Goal: Transaction & Acquisition: Purchase product/service

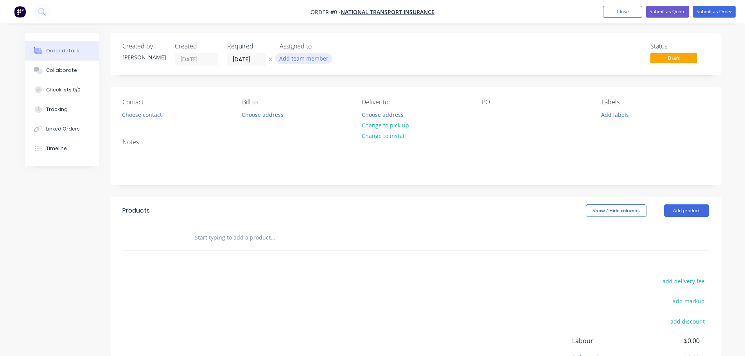
click at [303, 57] on button "Add team member" at bounding box center [303, 58] width 57 height 11
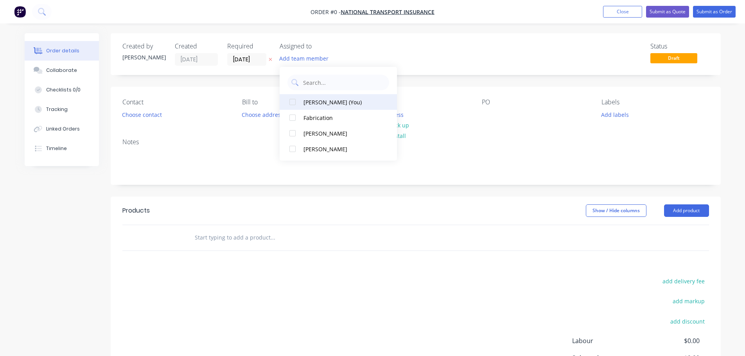
click at [315, 103] on div "[PERSON_NAME] (You)" at bounding box center [342, 102] width 78 height 8
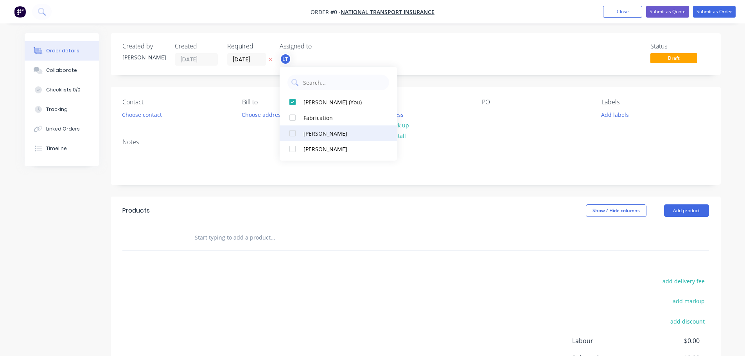
click at [292, 132] on div at bounding box center [293, 134] width 16 height 16
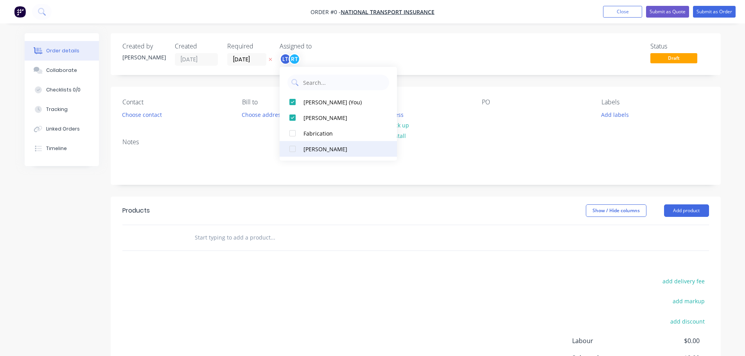
click at [295, 149] on div at bounding box center [293, 149] width 16 height 16
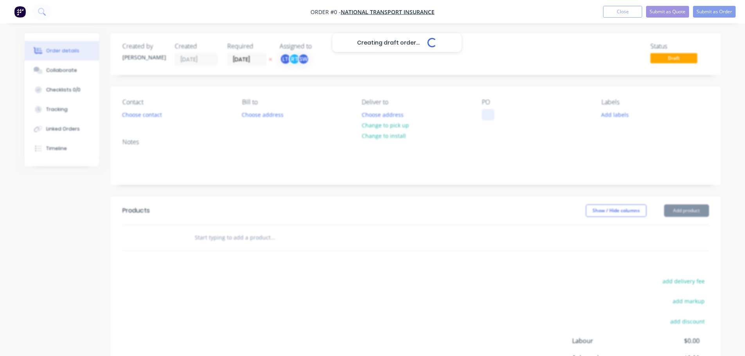
click at [485, 113] on div "Creating draft order... Loading... Order details Collaborate Checklists 0/0 Tra…" at bounding box center [373, 241] width 712 height 417
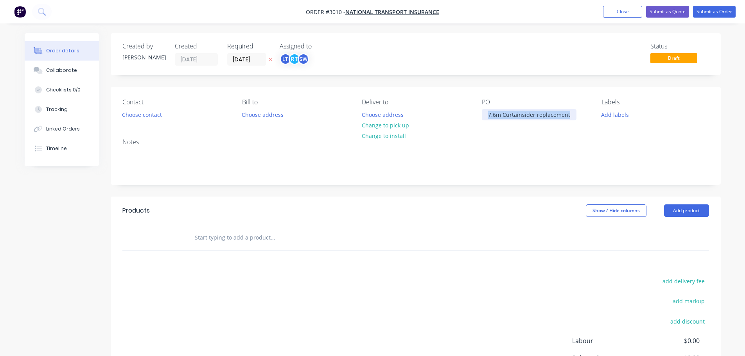
drag, startPoint x: 567, startPoint y: 115, endPoint x: 485, endPoint y: 113, distance: 81.8
click at [485, 113] on div "7.6m Curtainsider replacement" at bounding box center [529, 114] width 95 height 11
copy div "7.6m Curtainsider replacement"
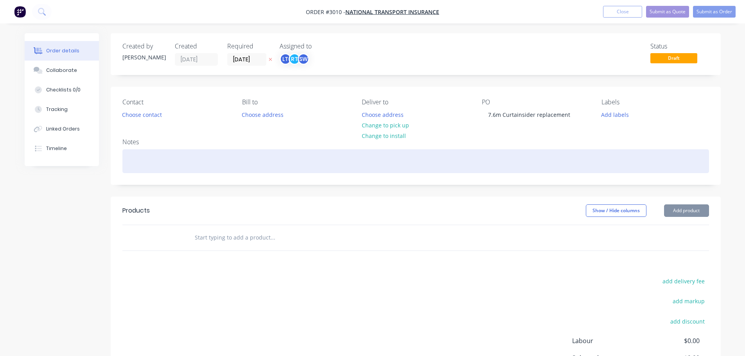
click at [124, 153] on div at bounding box center [415, 161] width 587 height 24
paste div
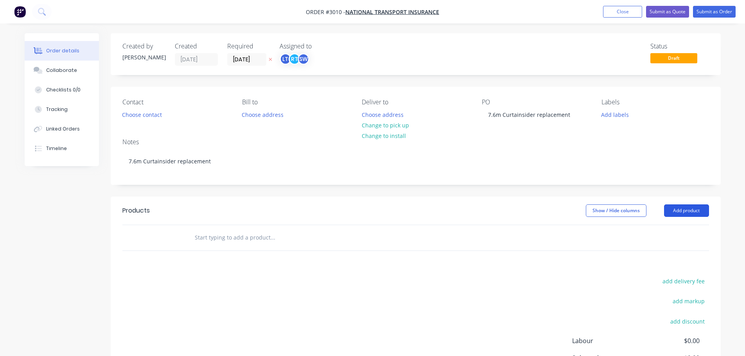
click at [685, 210] on button "Add product" at bounding box center [686, 211] width 45 height 13
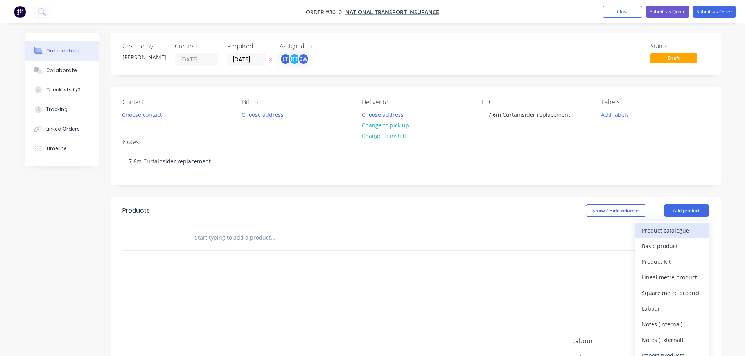
click at [666, 227] on div "Product catalogue" at bounding box center [672, 230] width 60 height 11
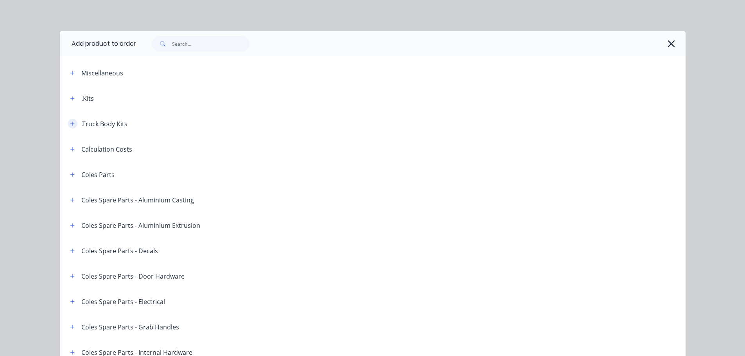
click at [70, 123] on icon "button" at bounding box center [72, 123] width 5 height 5
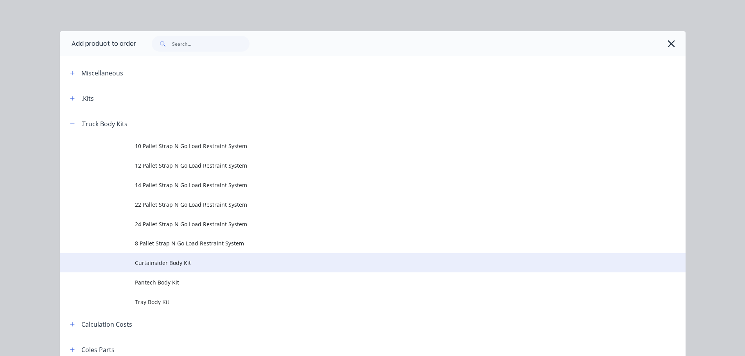
click at [153, 264] on span "Curtainsider Body Kit" at bounding box center [355, 263] width 440 height 8
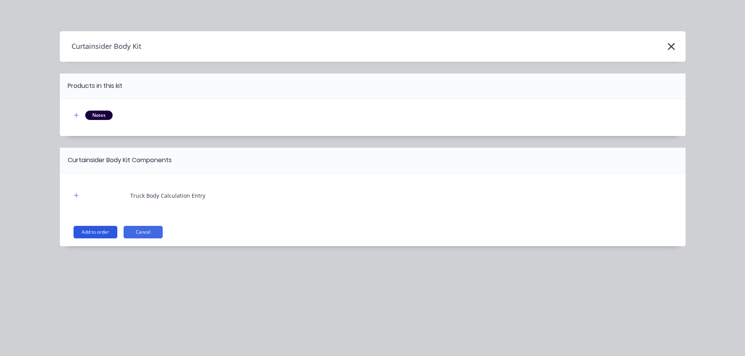
click at [91, 232] on button "Add to order" at bounding box center [96, 232] width 44 height 13
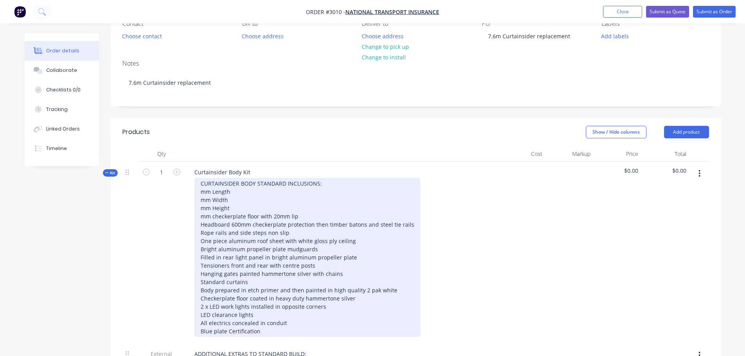
scroll to position [78, 0]
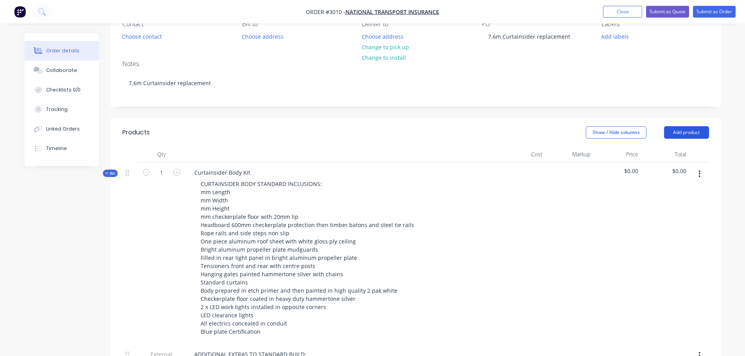
click at [696, 130] on button "Add product" at bounding box center [686, 132] width 45 height 13
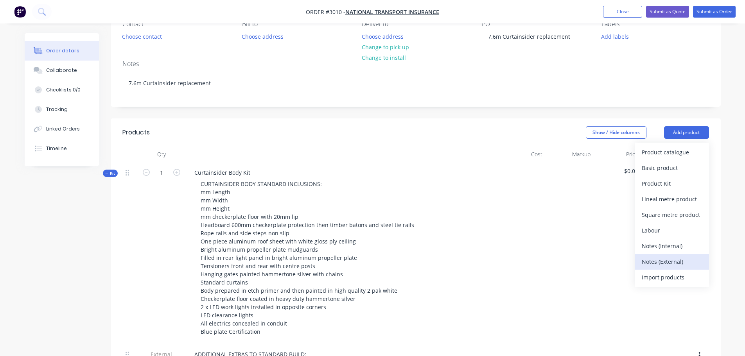
click at [654, 262] on div "Notes (External)" at bounding box center [672, 261] width 60 height 11
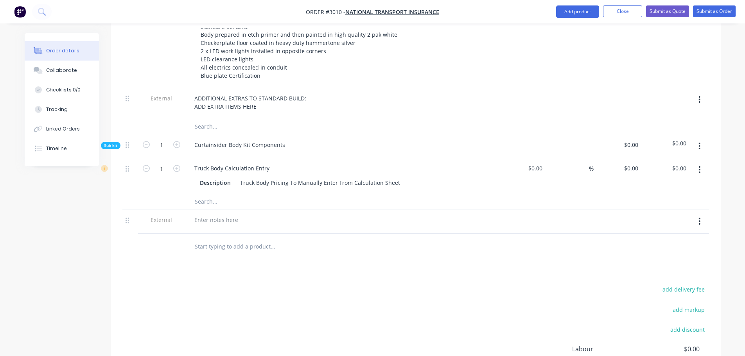
scroll to position [352, 0]
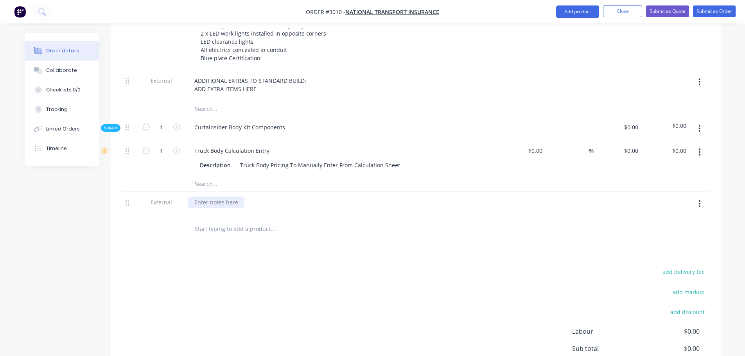
click at [198, 201] on div at bounding box center [216, 202] width 56 height 11
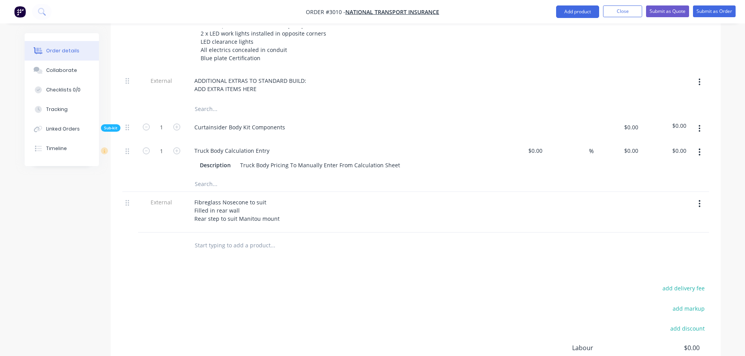
click at [237, 233] on div "Qty Cost Markup Price Total Kit 1 Curtainsider Body Kit CURTAINSIDER BODY STAND…" at bounding box center [416, 66] width 610 height 386
click at [206, 244] on input "text" at bounding box center [272, 245] width 156 height 16
type input "Remove Existing body of chassis"
click at [242, 273] on button "Add Remove Existing body of chassis to order" at bounding box center [314, 274] width 235 height 25
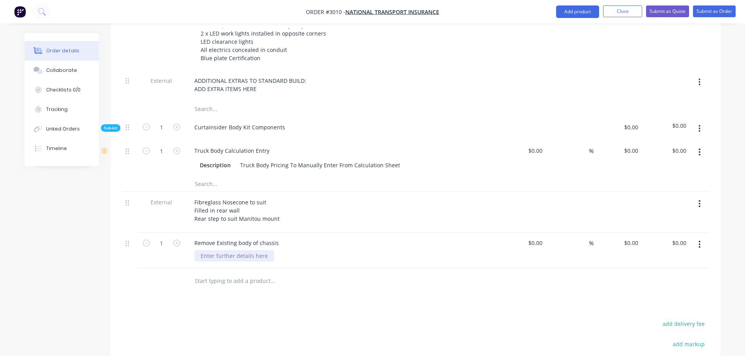
click at [213, 254] on div at bounding box center [234, 255] width 80 height 11
click at [200, 280] on input "text" at bounding box center [272, 281] width 156 height 16
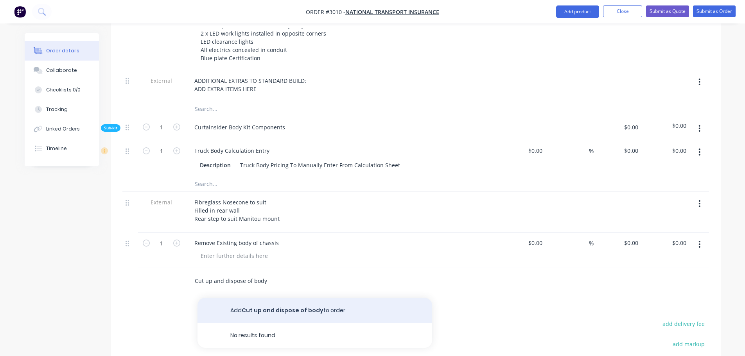
type input "Cut up and dispose of body"
click at [282, 310] on button "Add Cut up and dispose of body to order" at bounding box center [314, 310] width 235 height 25
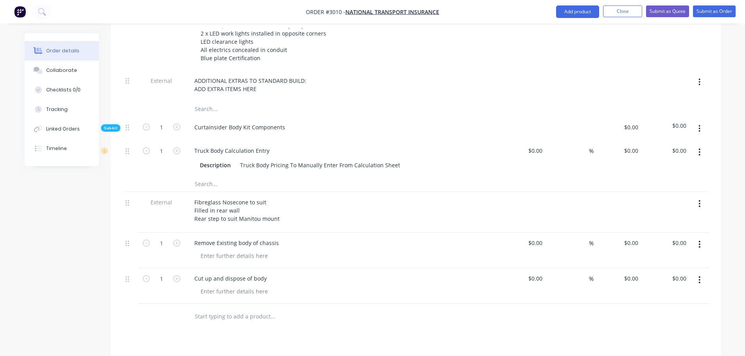
click at [207, 317] on input "text" at bounding box center [272, 317] width 156 height 16
type input "I"
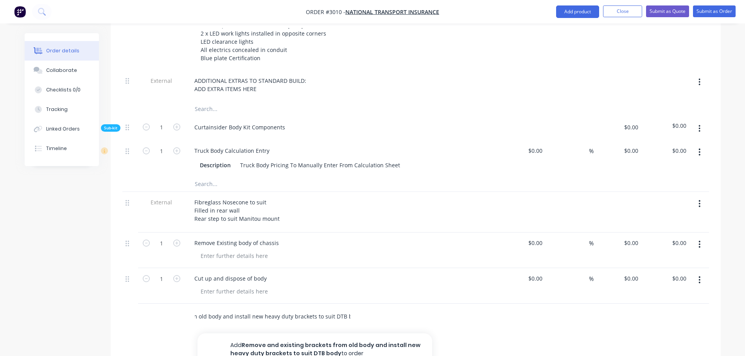
scroll to position [0, 93]
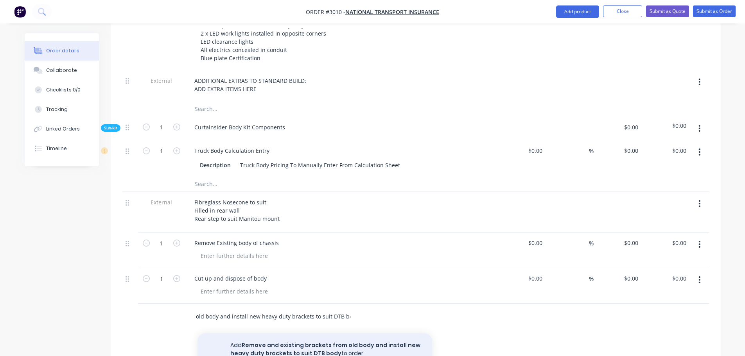
type input "Remove and existing brackets from old body and install new heavy duty brackets …"
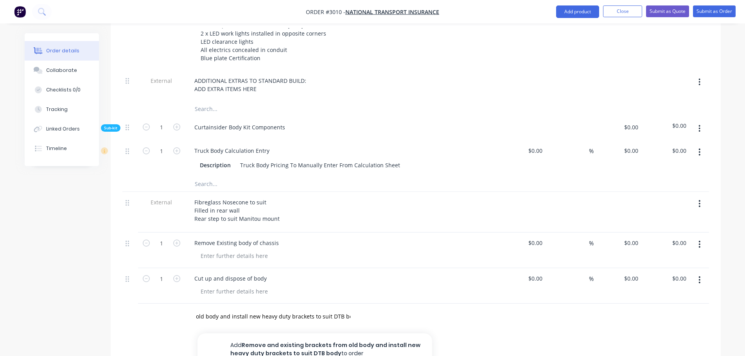
click at [303, 344] on button "Add Remove and existing brackets from old body and install new heavy duty brack…" at bounding box center [314, 350] width 235 height 32
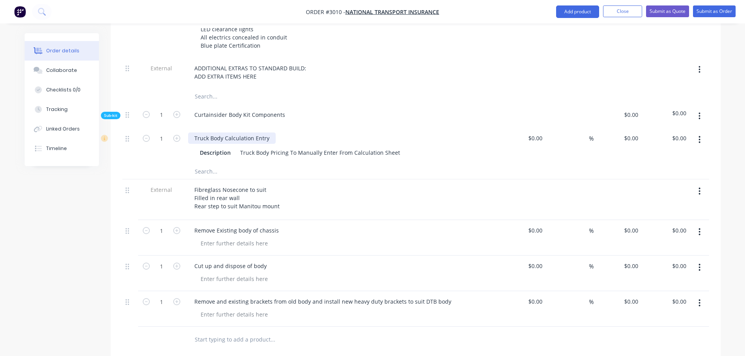
scroll to position [274, 0]
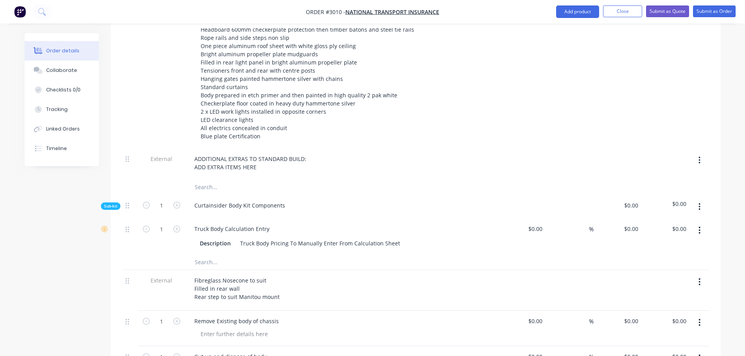
click at [203, 261] on input "text" at bounding box center [272, 262] width 156 height 16
click at [223, 260] on input "text" at bounding box center [272, 262] width 156 height 16
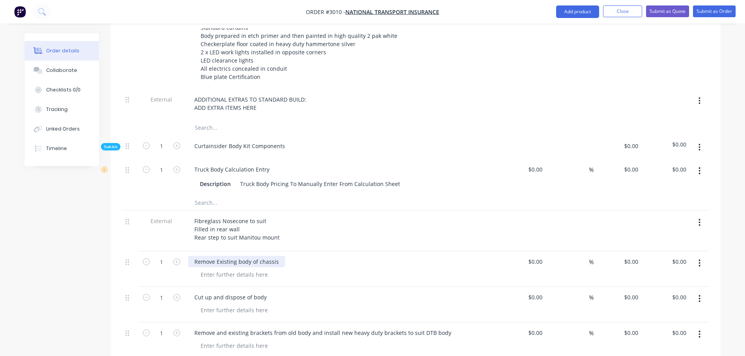
scroll to position [352, 0]
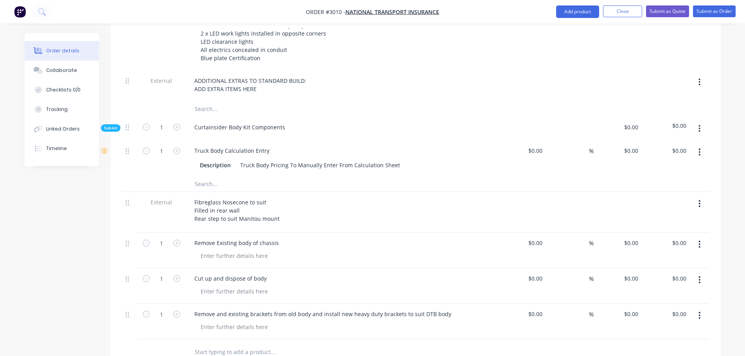
click at [219, 185] on input "text" at bounding box center [272, 184] width 156 height 16
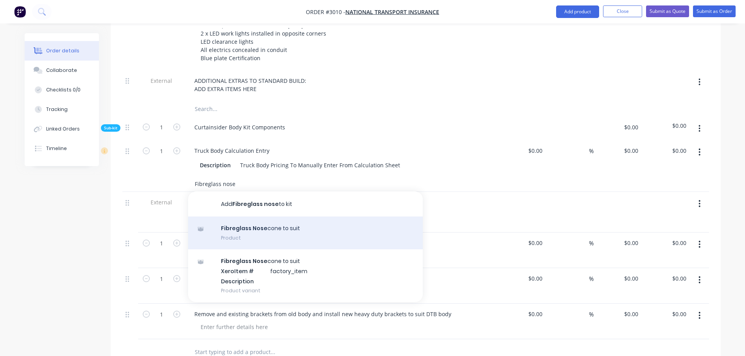
type input "Fibreglass nose"
click at [244, 230] on div "Fibreglass Nose cone to suit Product" at bounding box center [305, 233] width 235 height 33
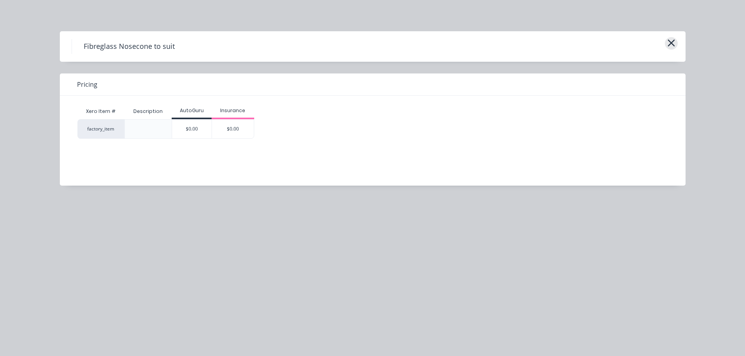
click at [670, 40] on icon "button" at bounding box center [671, 43] width 8 height 11
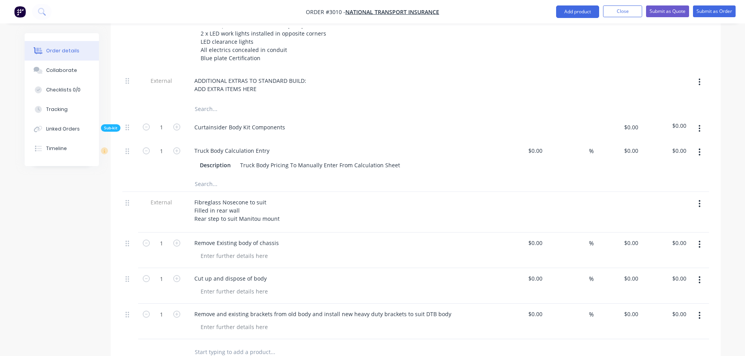
click at [215, 186] on input "text" at bounding box center [272, 184] width 156 height 16
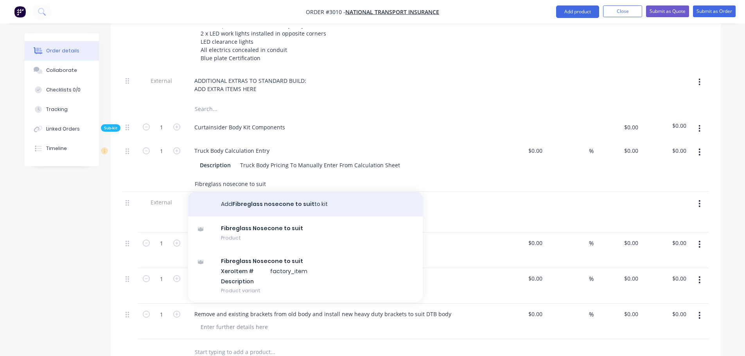
type input "Fibreglass nosecone to suit"
click at [250, 203] on button "Add Fibreglass nosecone to suit to kit" at bounding box center [305, 204] width 235 height 25
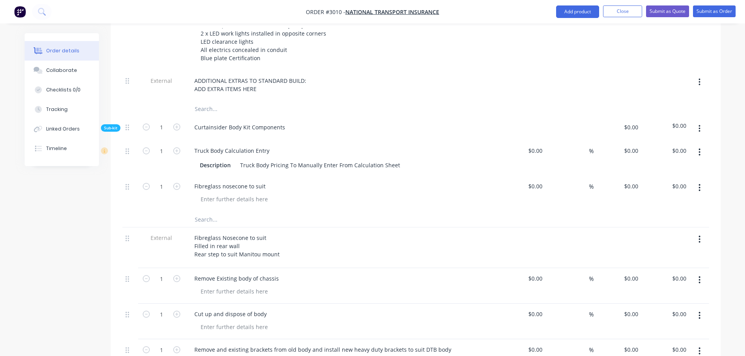
click at [201, 219] on input "text" at bounding box center [272, 220] width 156 height 16
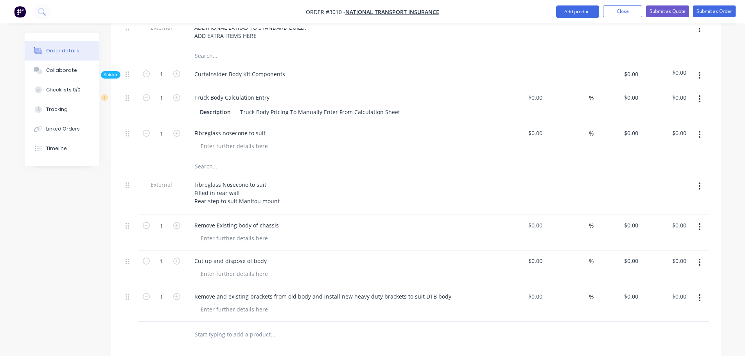
scroll to position [391, 0]
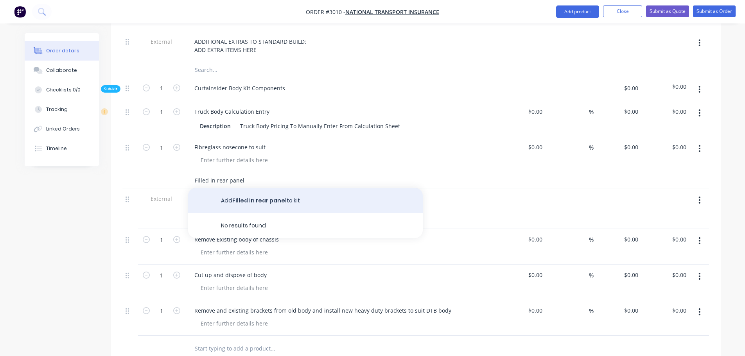
type input "Filled in rear panel"
click at [244, 199] on button "Add Filled in rear panel to kit" at bounding box center [305, 200] width 235 height 25
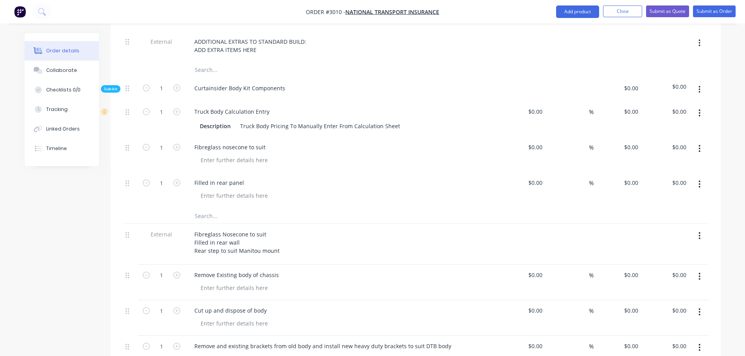
click at [200, 217] on input "text" at bounding box center [272, 216] width 156 height 16
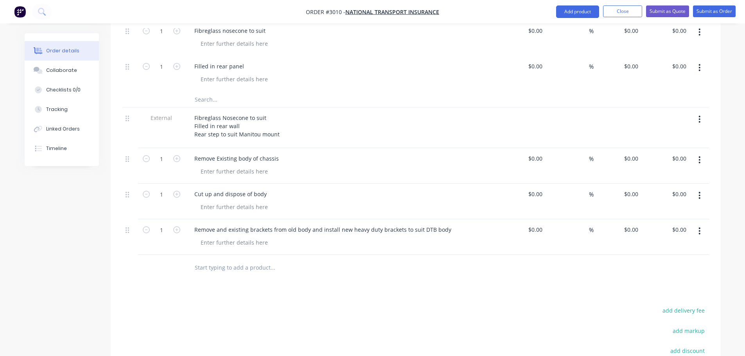
scroll to position [508, 0]
drag, startPoint x: 195, startPoint y: 134, endPoint x: 277, endPoint y: 136, distance: 82.5
click at [277, 136] on div "Fibreglass Nosecone to suit Filled in rear wall Rear step to suit Manitou mount" at bounding box center [237, 125] width 98 height 28
copy div "Rear step to suit Manitou mount"
click at [208, 99] on input "text" at bounding box center [272, 99] width 156 height 16
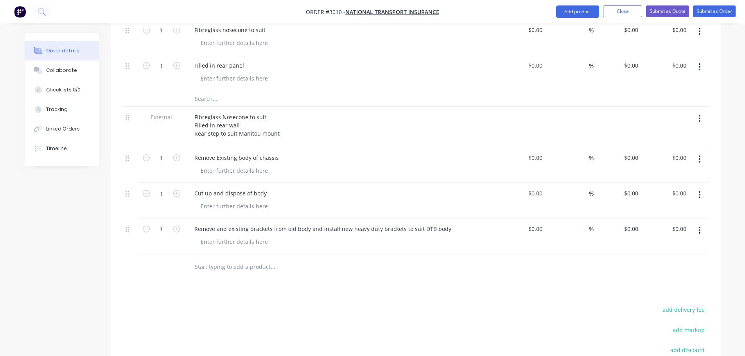
paste input "Rear step to suit Manitou mount"
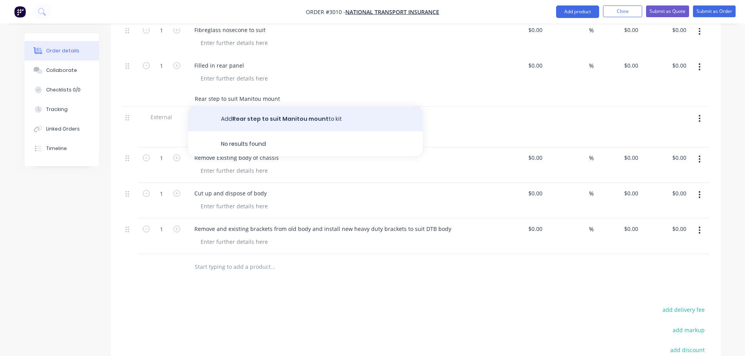
type input "Rear step to suit Manitou mount"
click at [255, 118] on button "Add Rear step to suit Manitou mount to kit" at bounding box center [305, 118] width 235 height 25
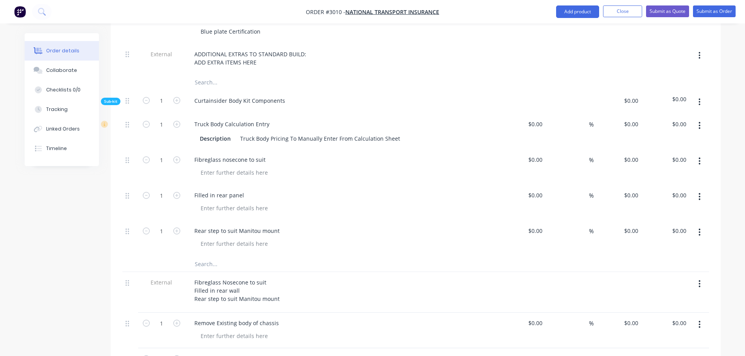
scroll to position [352, 0]
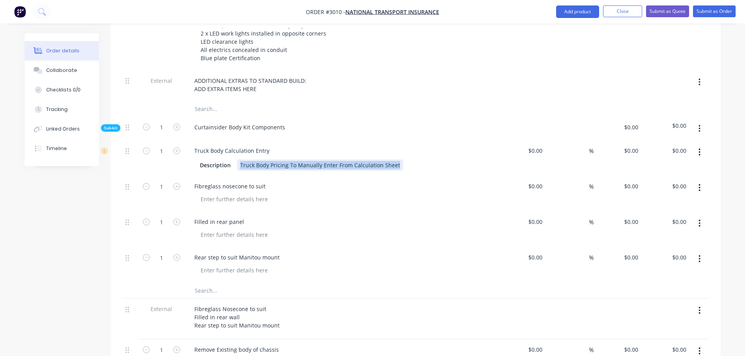
drag, startPoint x: 396, startPoint y: 165, endPoint x: 237, endPoint y: 163, distance: 158.8
click at [237, 163] on div "Truck Body Pricing To Manually Enter From Calculation Sheet" at bounding box center [320, 165] width 166 height 11
click at [294, 163] on div "7.6m Curtainsider @ 3550" at bounding box center [274, 165] width 74 height 11
click at [311, 168] on div "7.6m Curtainsider @ $3550" at bounding box center [275, 165] width 77 height 11
click at [306, 191] on div "Fibreglass nosecone to suit" at bounding box center [341, 186] width 307 height 11
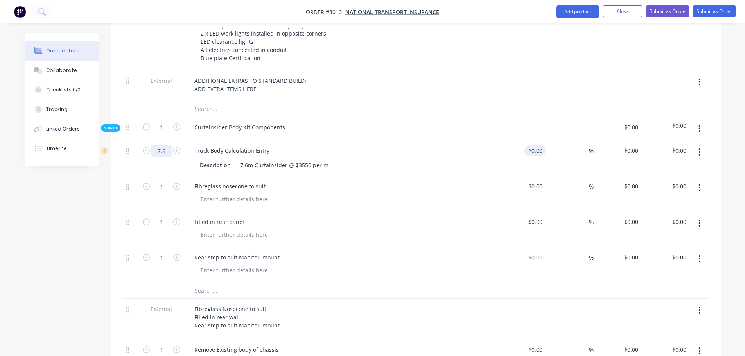
type input "7.6"
click at [533, 153] on div at bounding box center [522, 158] width 48 height 36
type input "$3,550.00"
type input "$26,980.00"
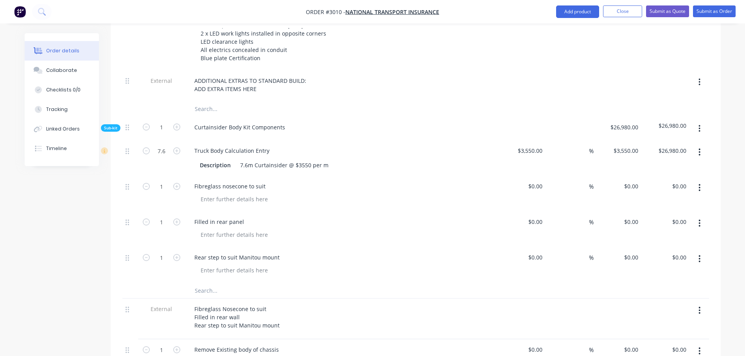
click at [443, 184] on div "Fibreglass nosecone to suit" at bounding box center [341, 186] width 307 height 11
type input "$4,150.00"
type input "$31,540.00"
click at [529, 162] on div "$4,150.00 4150" at bounding box center [522, 158] width 48 height 36
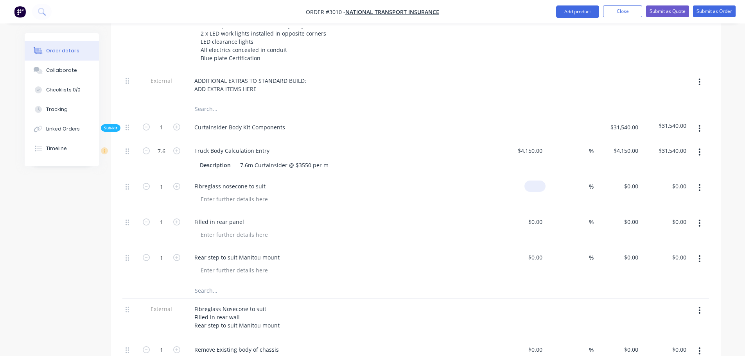
click at [526, 186] on div "$0.00" at bounding box center [522, 194] width 48 height 36
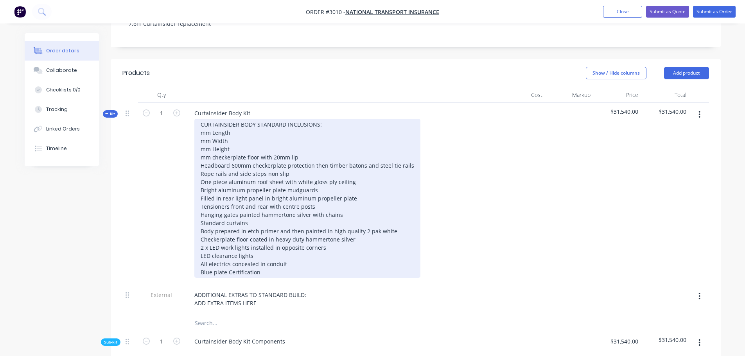
scroll to position [156, 0]
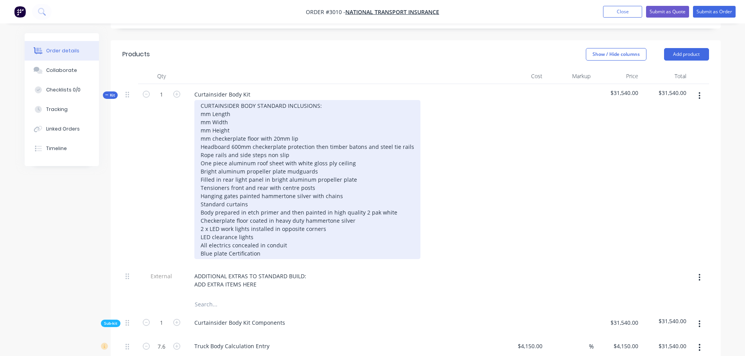
type input "$0.00"
click at [201, 113] on div "CURTAINSIDER BODY STANDARD INCLUSIONS: mm Length mm Width mm Height mm checkerp…" at bounding box center [307, 179] width 226 height 159
click at [251, 115] on div "CURTAINSIDER BODY STANDARD INCLUSIONS: 7600mm Length mm Width mm Height mm chec…" at bounding box center [307, 179] width 226 height 159
click at [200, 123] on div "CURTAINSIDER BODY STANDARD INCLUSIONS: 7600mm Length Ext mm Width mm Height mm …" at bounding box center [307, 179] width 226 height 159
click at [249, 120] on div "CURTAINSIDER BODY STANDARD INCLUSIONS: 7600mm Length Ext 2500mm Width mm Height…" at bounding box center [307, 179] width 226 height 159
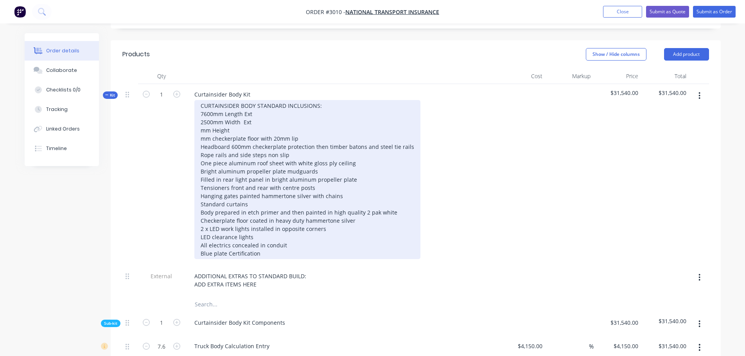
click at [201, 131] on div "CURTAINSIDER BODY STANDARD INCLUSIONS: 7600mm Length Ext 2500mm Width Ext mm He…" at bounding box center [307, 179] width 226 height 159
click at [246, 131] on div "CURTAINSIDER BODY STANDARD INCLUSIONS: 7600mm Length Ext 2500mm Width Ext 2980m…" at bounding box center [307, 179] width 226 height 159
drag, startPoint x: 264, startPoint y: 131, endPoint x: 267, endPoint y: 147, distance: 16.0
click at [264, 131] on div "CURTAINSIDER BODY STANDARD INCLUSIONS: 7600mm Length Ext 2500mm Width Ext 2980m…" at bounding box center [307, 179] width 226 height 159
click at [202, 138] on div "CURTAINSIDER BODY STANDARD INCLUSIONS: 7600mm Length Ext 2500mm Width Ext 2980m…" at bounding box center [307, 179] width 226 height 159
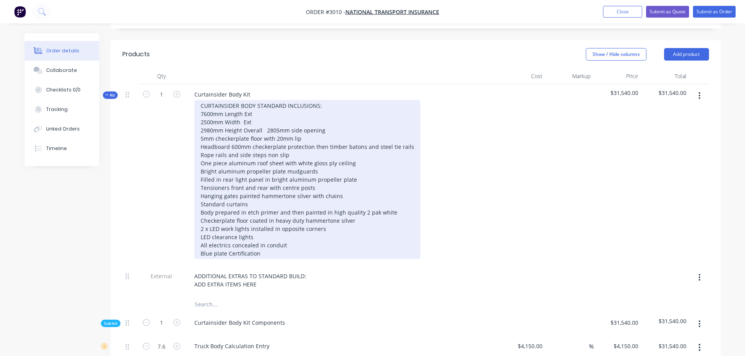
click at [251, 205] on div "CURTAINSIDER BODY STANDARD INCLUSIONS: 7600mm Length Ext 2500mm Width Ext 2980m…" at bounding box center [307, 179] width 226 height 159
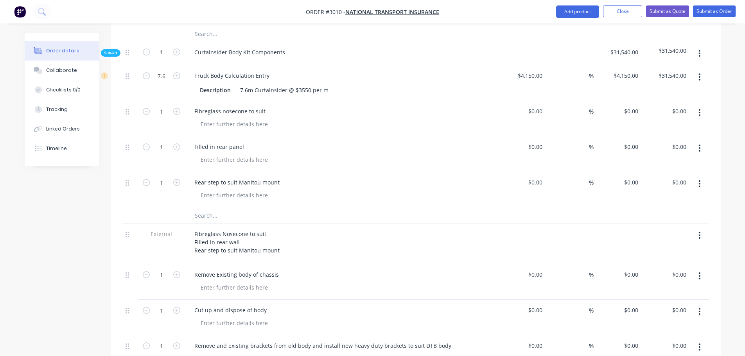
scroll to position [430, 0]
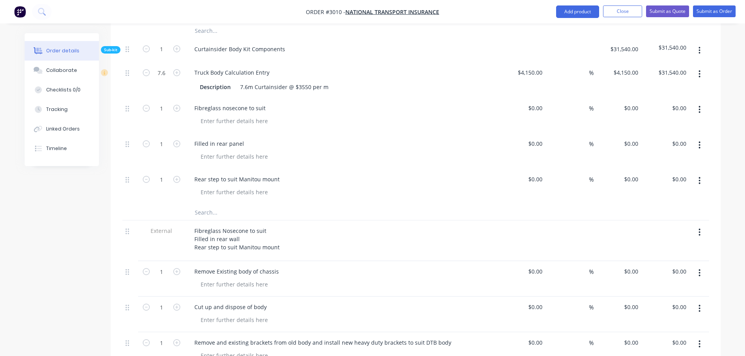
click at [265, 165] on div "Filled in rear panel" at bounding box center [341, 151] width 313 height 36
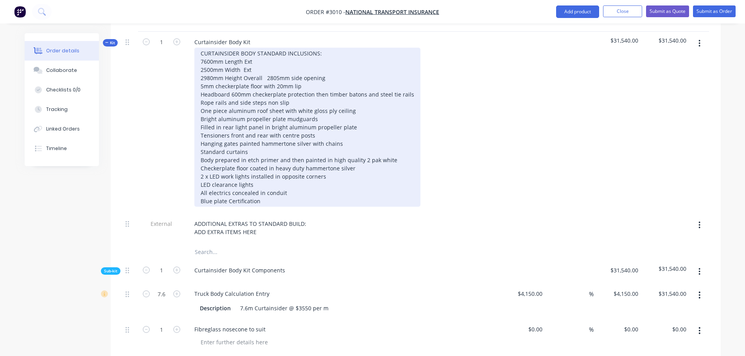
scroll to position [313, 0]
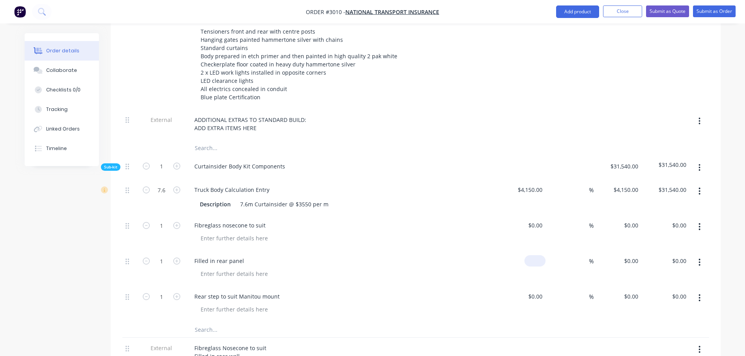
click at [538, 262] on input at bounding box center [537, 260] width 18 height 11
type input "2000"
type input "0"
type input "$2,000.00"
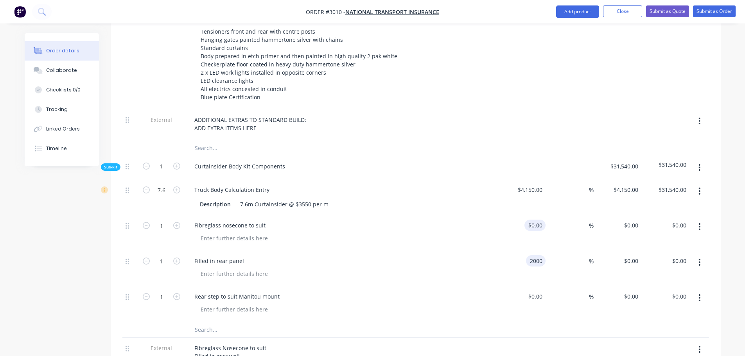
type input "$2,000.00"
click at [531, 224] on div "0 0" at bounding box center [522, 233] width 48 height 36
type input "$1,500.00"
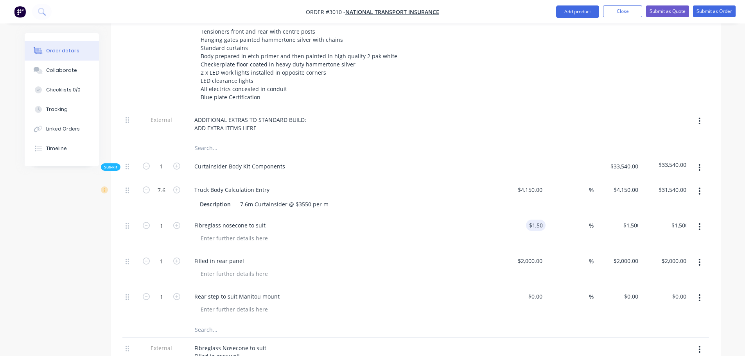
click at [523, 298] on div "$0.00 $0.00" at bounding box center [522, 304] width 48 height 36
click at [532, 298] on div at bounding box center [522, 304] width 48 height 36
type input "1"
click at [486, 303] on div "Rear step to suit Manitou mount" at bounding box center [341, 304] width 313 height 36
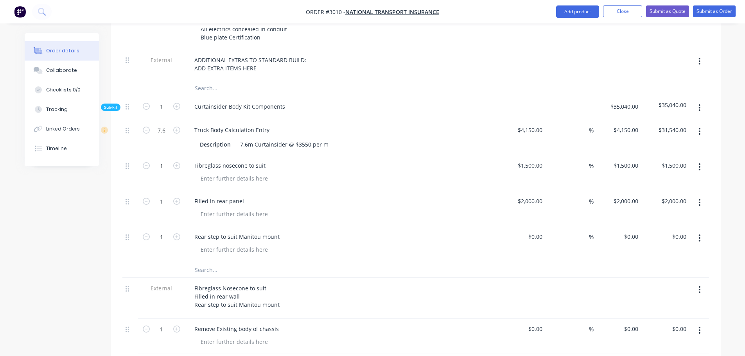
scroll to position [391, 0]
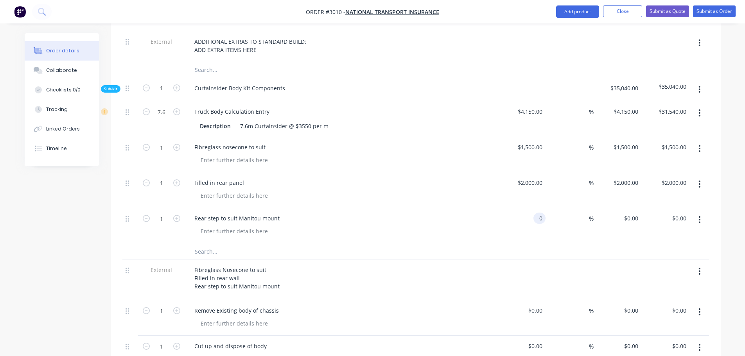
click at [532, 220] on div "0 0" at bounding box center [522, 226] width 48 height 36
type input "$500.00"
click at [374, 250] on div at bounding box center [305, 252] width 235 height 16
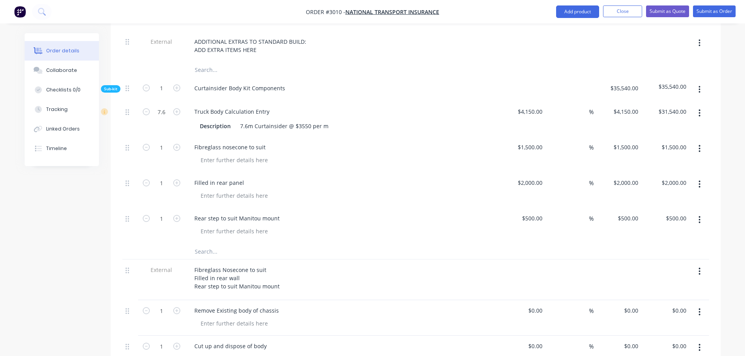
click at [217, 251] on input "text" at bounding box center [272, 252] width 156 height 16
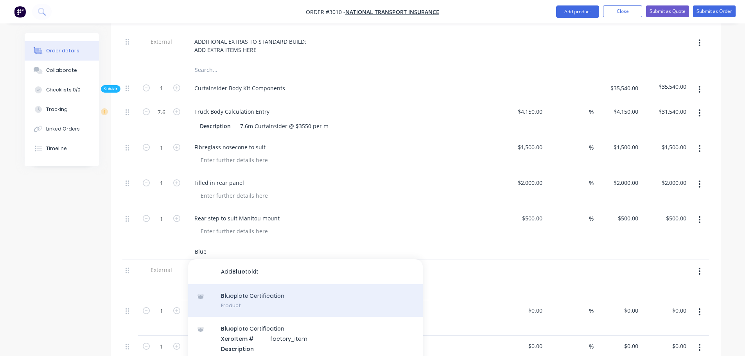
type input "Blue"
click at [253, 296] on div "Blue plate Certification Product" at bounding box center [305, 300] width 235 height 33
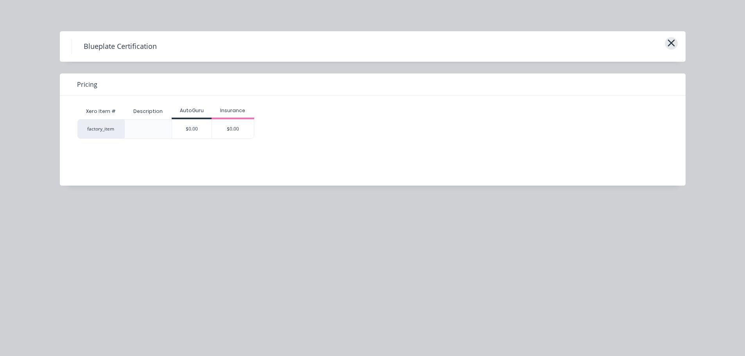
click at [673, 39] on icon "button" at bounding box center [671, 43] width 8 height 11
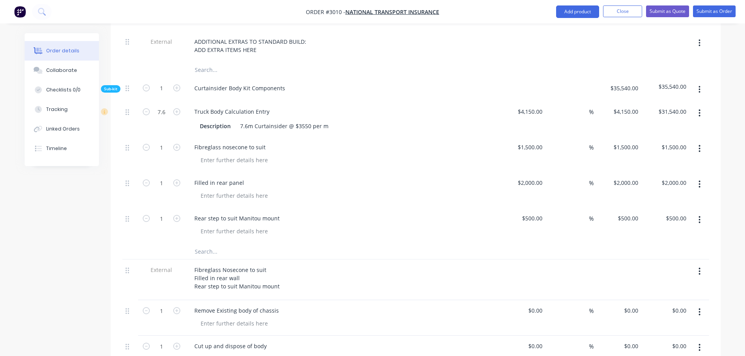
click at [219, 252] on input "text" at bounding box center [272, 252] width 156 height 16
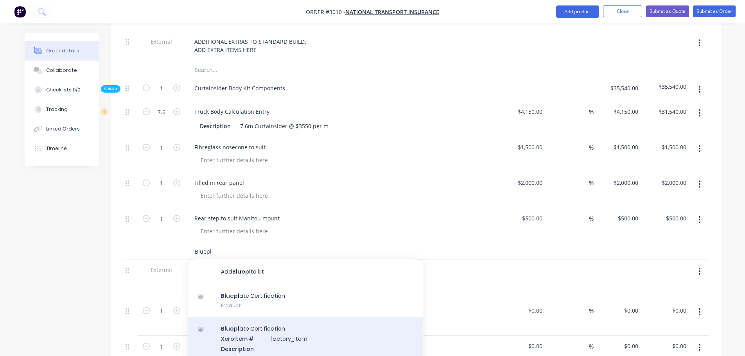
type input "Bluepl"
click at [246, 330] on div "Bluepl ate Certification Xero Item # factory_item Description Product variant" at bounding box center [305, 343] width 235 height 53
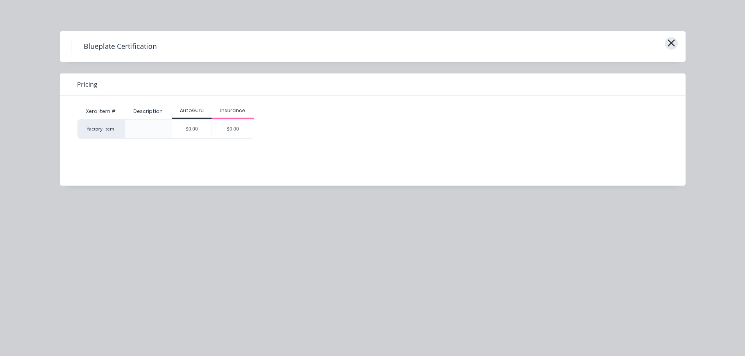
click at [676, 40] on button "button" at bounding box center [671, 43] width 13 height 13
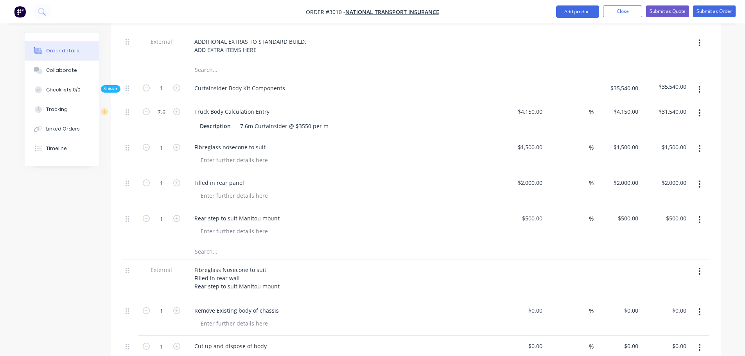
click at [206, 253] on input "text" at bounding box center [272, 252] width 156 height 16
click at [265, 251] on input "Blueplate Certification" at bounding box center [272, 252] width 156 height 16
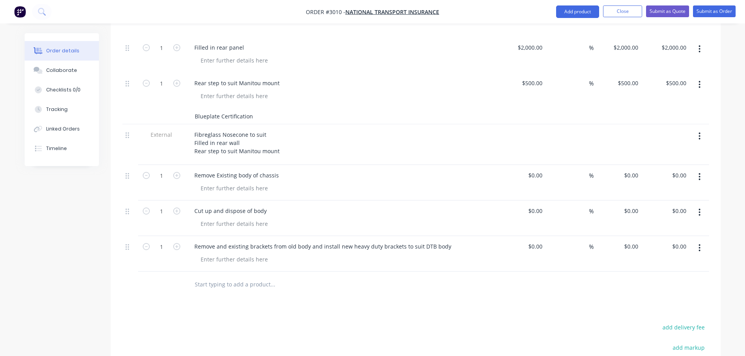
scroll to position [508, 0]
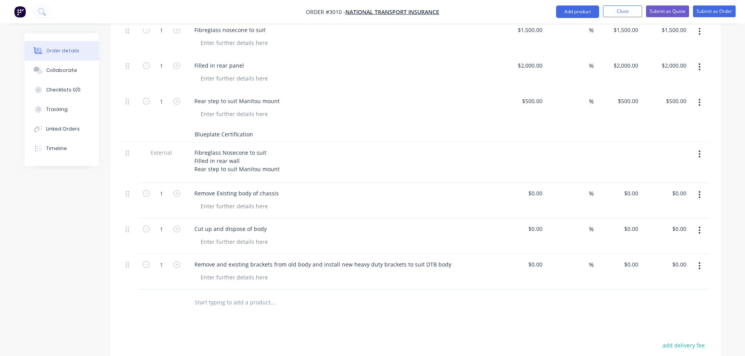
click at [256, 134] on input "Blueplate Certification" at bounding box center [272, 134] width 156 height 16
drag, startPoint x: 252, startPoint y: 134, endPoint x: 247, endPoint y: 134, distance: 4.7
click at [247, 134] on input "Blueplate Certification" at bounding box center [272, 134] width 156 height 16
click at [254, 134] on input "Blueplate Certification" at bounding box center [272, 134] width 156 height 16
drag, startPoint x: 255, startPoint y: 133, endPoint x: 184, endPoint y: 134, distance: 71.2
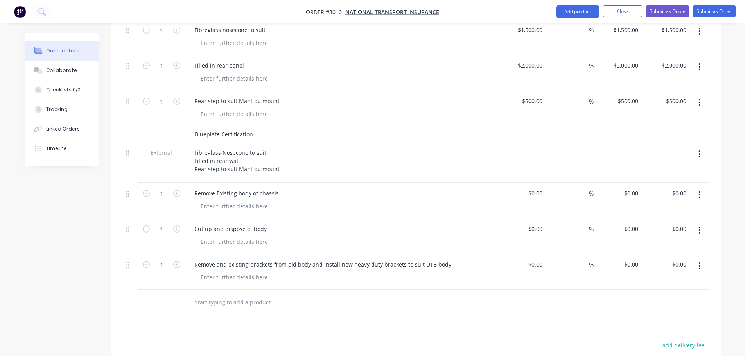
click at [184, 134] on div "Blueplate Certification" at bounding box center [415, 134] width 587 height 16
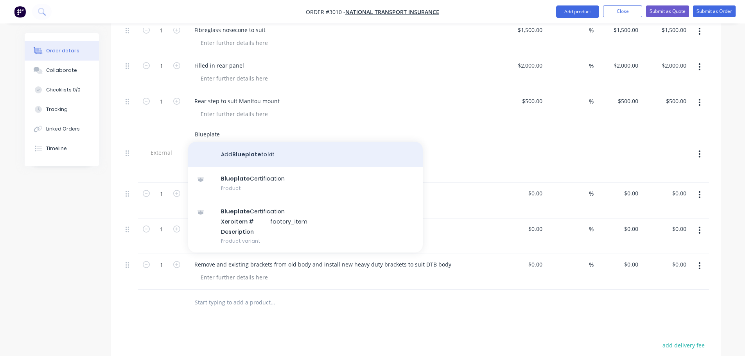
type input "Blueplate"
click at [241, 153] on button "Add Blueplate to kit" at bounding box center [305, 154] width 235 height 25
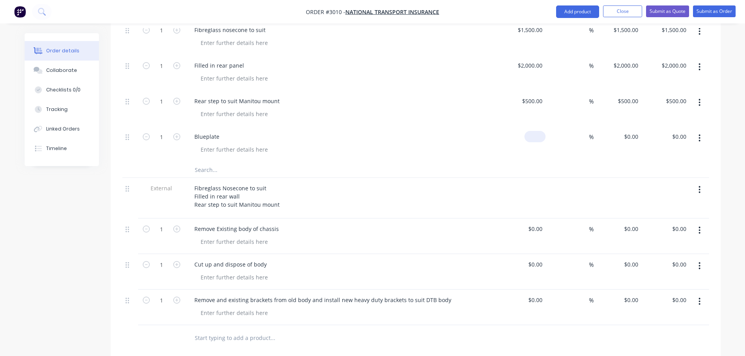
click at [538, 136] on input at bounding box center [537, 136] width 18 height 11
type input "$500.00"
click at [506, 167] on div at bounding box center [415, 170] width 587 height 16
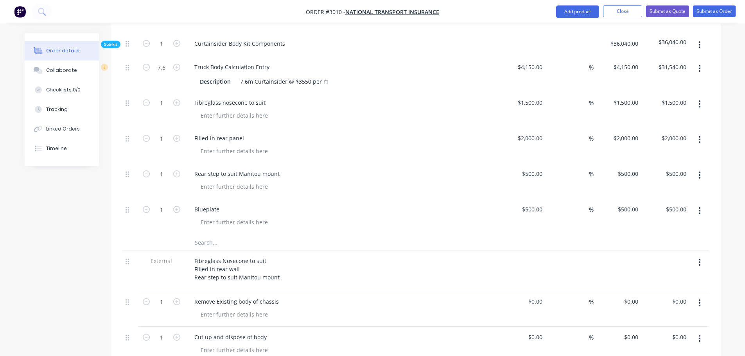
scroll to position [587, 0]
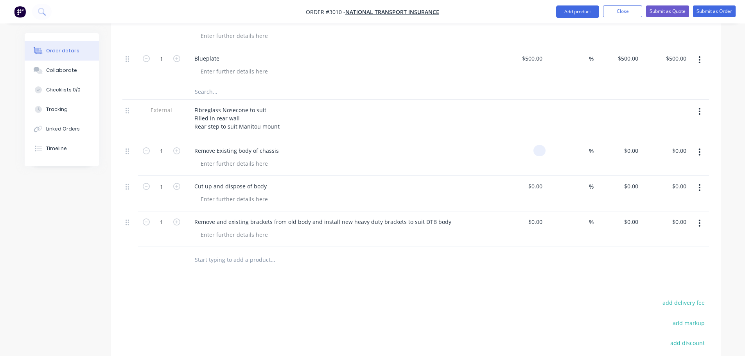
drag, startPoint x: 543, startPoint y: 150, endPoint x: 524, endPoint y: 155, distance: 19.8
click at [526, 154] on div at bounding box center [522, 158] width 48 height 36
type input "$640.00"
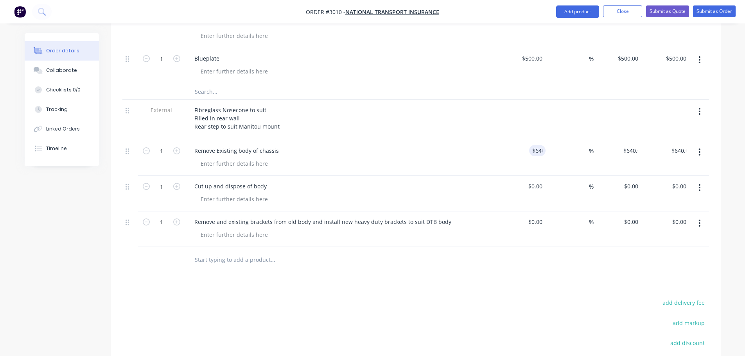
click at [325, 183] on div "Cut up and dispose of body" at bounding box center [341, 186] width 307 height 11
drag, startPoint x: 544, startPoint y: 187, endPoint x: 539, endPoint y: 187, distance: 4.7
click at [539, 187] on input at bounding box center [541, 186] width 9 height 11
type input "$1,120.00"
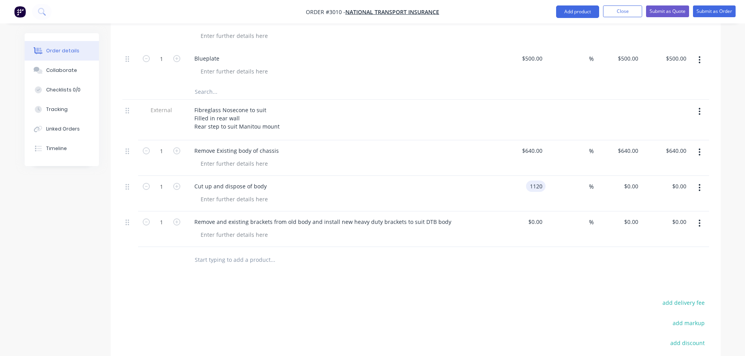
type input "$1,120.00"
click at [502, 237] on div "$0.00 $0.00" at bounding box center [522, 230] width 48 height 36
drag, startPoint x: 544, startPoint y: 223, endPoint x: 518, endPoint y: 223, distance: 26.6
click at [518, 223] on div at bounding box center [522, 230] width 48 height 36
type input "$1,120.00"
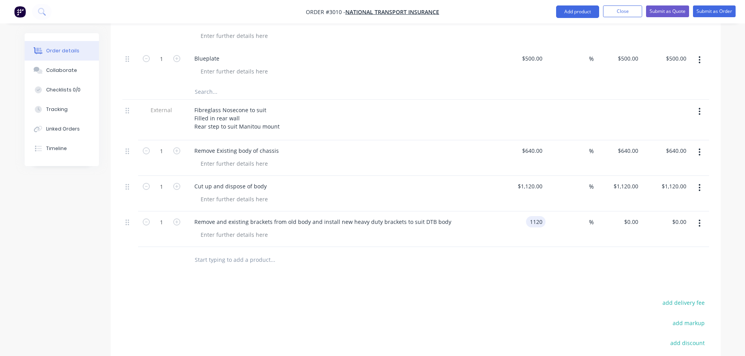
type input "$1,120.00"
click at [467, 237] on div at bounding box center [344, 234] width 300 height 11
click at [200, 233] on div at bounding box center [234, 234] width 80 height 11
click at [215, 199] on div at bounding box center [234, 199] width 80 height 11
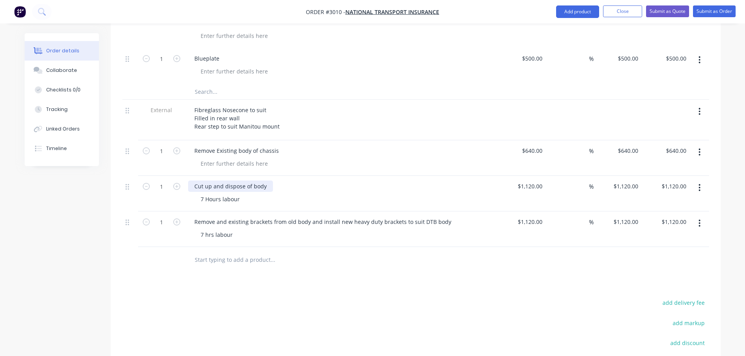
click at [188, 189] on div "Cut up and dispose of body" at bounding box center [230, 186] width 85 height 11
drag, startPoint x: 220, startPoint y: 199, endPoint x: 212, endPoint y: 199, distance: 8.6
click at [212, 199] on div "7 Hours labour" at bounding box center [220, 199] width 52 height 11
click at [253, 204] on div "7 Hrs labour" at bounding box center [344, 199] width 300 height 11
click at [213, 163] on div at bounding box center [234, 163] width 80 height 11
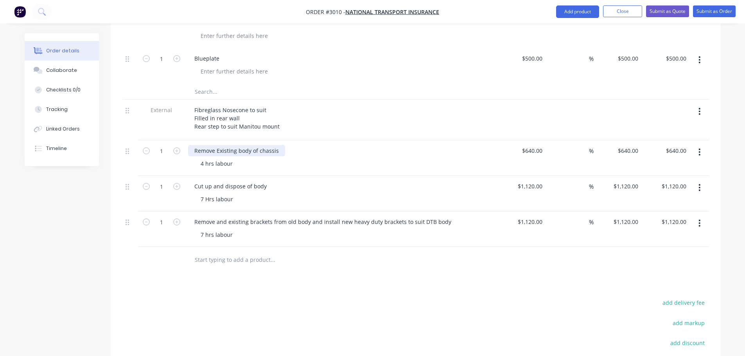
click at [281, 150] on div "Remove Existing body of chassis" at bounding box center [236, 150] width 97 height 11
click at [276, 185] on div "Cut up and dispose of body" at bounding box center [341, 186] width 307 height 11
click at [275, 185] on div "Cut up and dispose of body" at bounding box center [341, 186] width 307 height 11
click at [269, 186] on div "Cut up and dispose of body" at bounding box center [230, 186] width 85 height 11
click at [194, 221] on div "Remove and existing brackets from old body and install new heavy duty brackets …" at bounding box center [322, 221] width 269 height 11
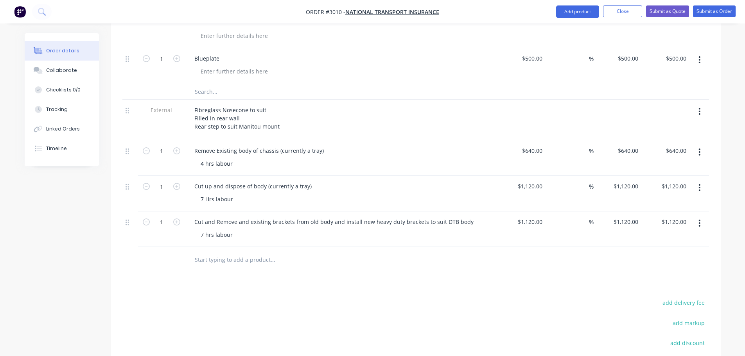
click at [203, 263] on input "text" at bounding box center [272, 260] width 156 height 16
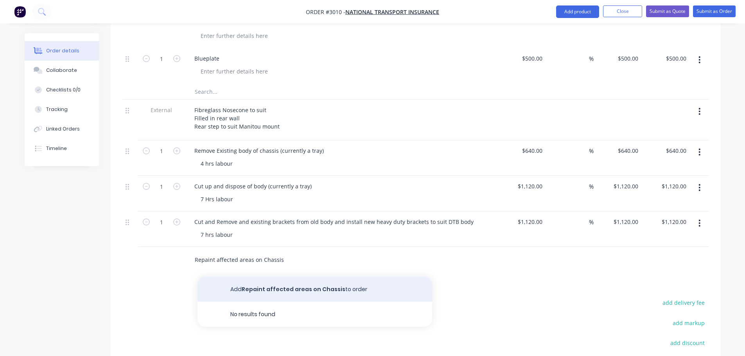
type input "Repaint affected areas on Chassis"
click at [293, 290] on button "Add Repaint affected areas on Chassis to order" at bounding box center [314, 289] width 235 height 25
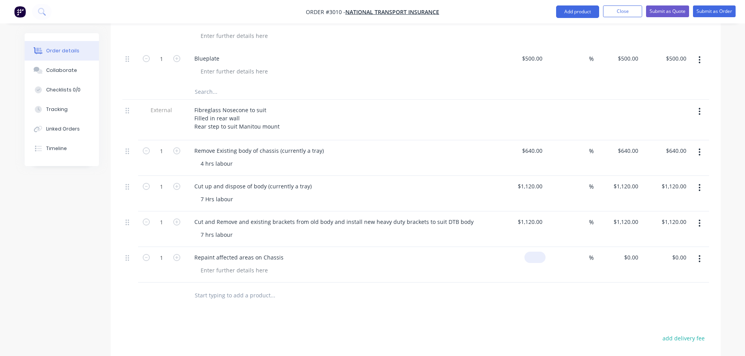
click at [525, 259] on div "$0.00" at bounding box center [522, 265] width 48 height 36
type input "$0.00"
click at [284, 259] on div "Repaint affected areas on Chassis" at bounding box center [239, 257] width 102 height 11
click at [205, 294] on input "text" at bounding box center [272, 295] width 156 height 16
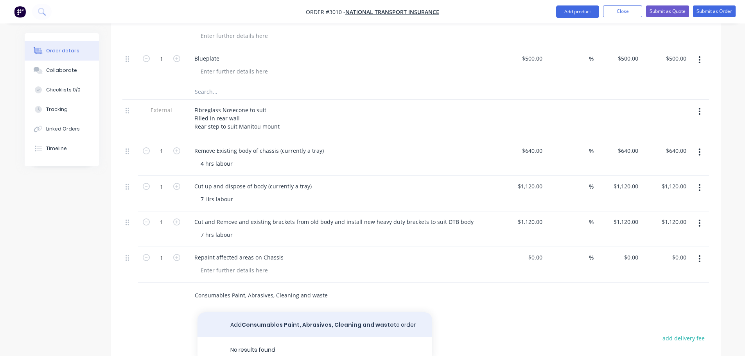
type input "Consumables Paint, Abrasives, Cleaning and waste"
click at [311, 324] on button "Add Consumables Paint, Abrasives, Cleaning and waste to order" at bounding box center [314, 324] width 235 height 25
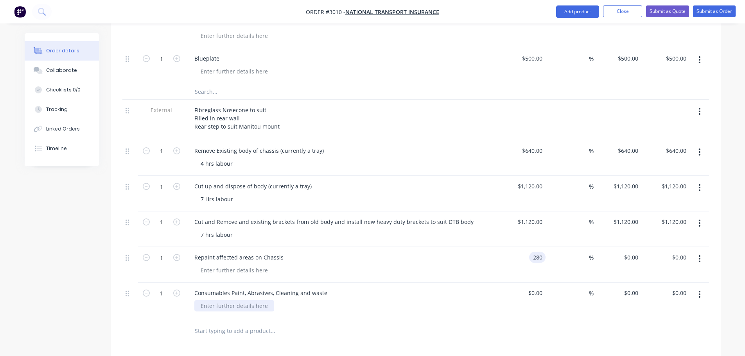
type input "$280.00"
click at [269, 308] on div at bounding box center [234, 305] width 80 height 11
click at [284, 257] on div "Repaint affected areas on Chassis" at bounding box center [239, 257] width 102 height 11
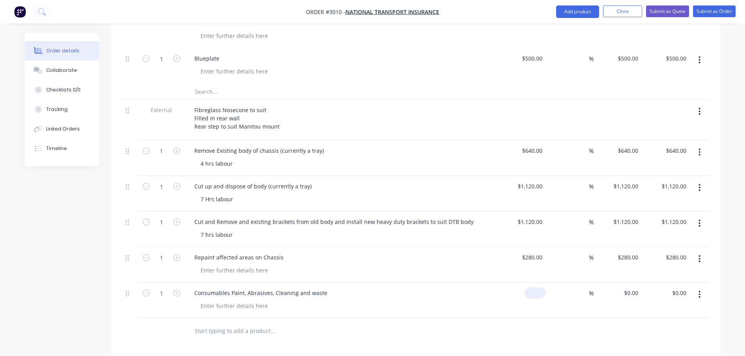
click at [536, 294] on div "$0.00" at bounding box center [534, 292] width 21 height 11
type input "$250.00"
click at [305, 301] on div at bounding box center [344, 305] width 300 height 11
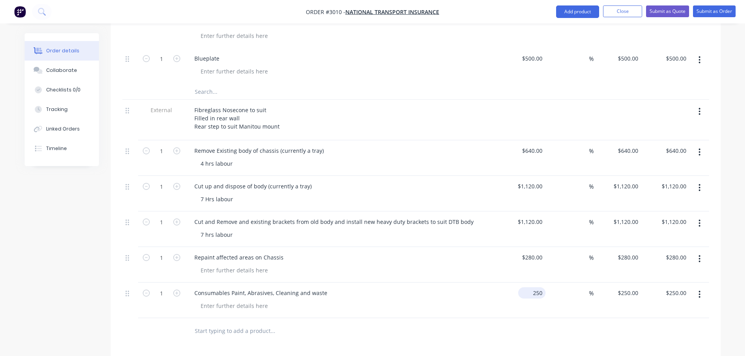
click at [528, 293] on div "250 $250.00" at bounding box center [522, 301] width 48 height 36
type input "$150.00"
click at [461, 305] on div at bounding box center [344, 305] width 300 height 11
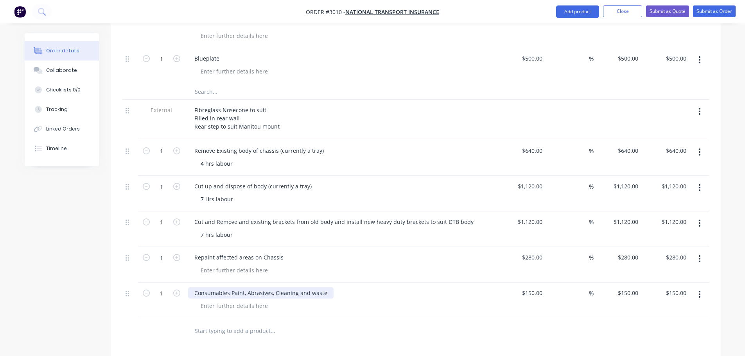
click at [325, 293] on div "Consumables Paint, Abrasives, Cleaning and waste" at bounding box center [260, 292] width 145 height 11
click at [325, 301] on div at bounding box center [344, 305] width 300 height 11
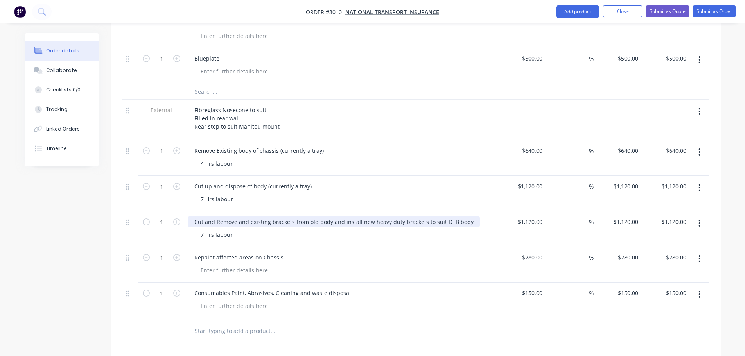
click at [330, 221] on div "Cut and Remove and existing brackets from old body and install new heavy duty b…" at bounding box center [334, 221] width 292 height 11
click at [328, 221] on div "Cut and Remove and existing brackets from old body and install new heavy duty b…" at bounding box center [334, 221] width 292 height 11
click at [204, 164] on div "4 hrs labour" at bounding box center [216, 163] width 45 height 11
click at [275, 164] on div "4 hrs labour" at bounding box center [344, 163] width 300 height 11
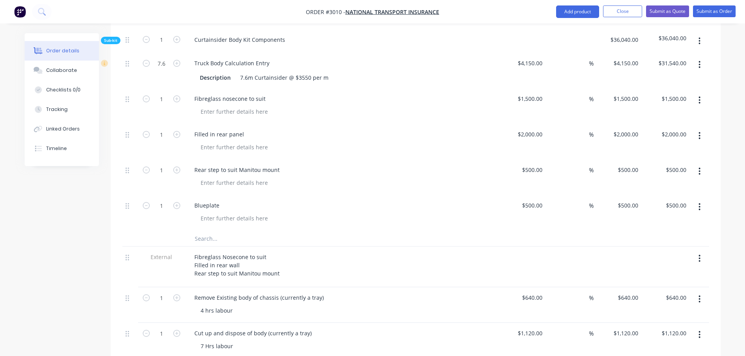
scroll to position [422, 0]
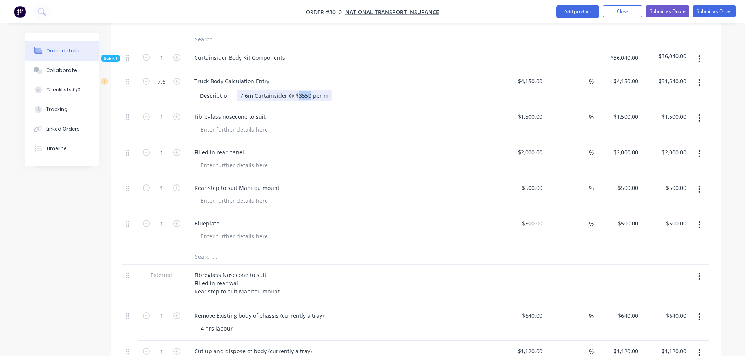
drag, startPoint x: 309, startPoint y: 95, endPoint x: 296, endPoint y: 95, distance: 12.9
click at [296, 95] on div "7.6m Curtainsider @ $3550 per m" at bounding box center [284, 95] width 95 height 11
click at [535, 79] on input "4150" at bounding box center [531, 80] width 29 height 11
type input "$4,000.00"
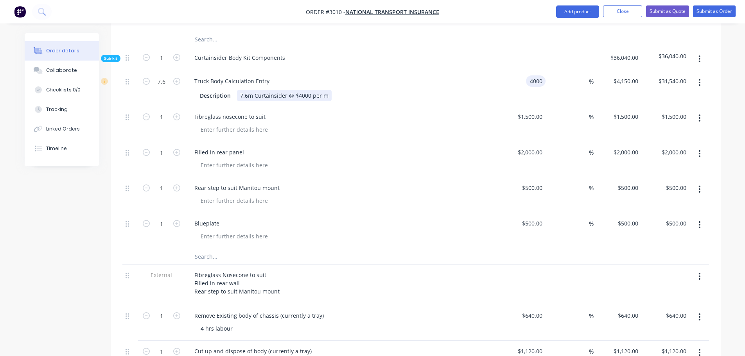
type input "$30,400.00"
click at [484, 104] on div "Truck Body Calculation Entry Description 7.6m Curtainsider @ $4000 per m" at bounding box center [341, 89] width 313 height 36
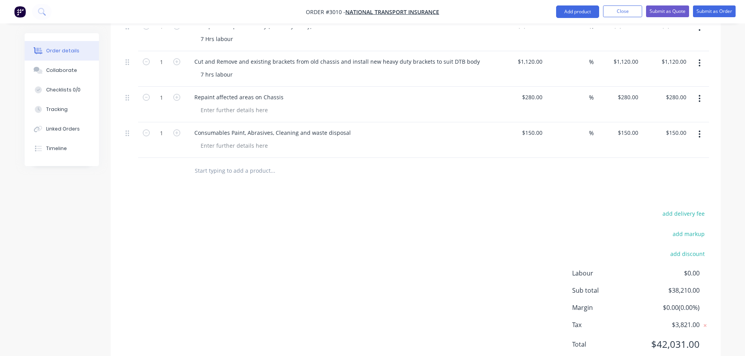
scroll to position [773, 0]
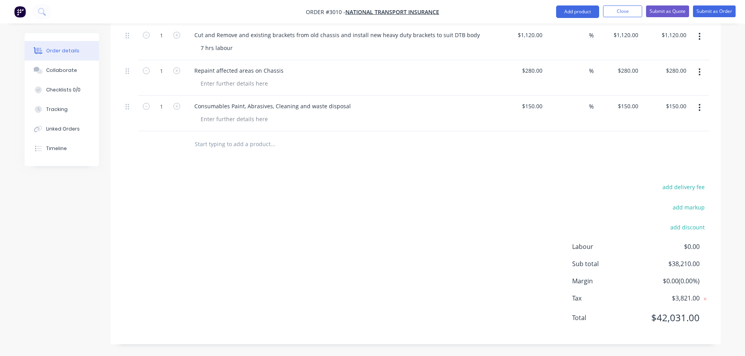
click at [456, 276] on div "add delivery fee add markup add discount Labour $0.00 Sub total $38,210.00 Marg…" at bounding box center [415, 257] width 587 height 151
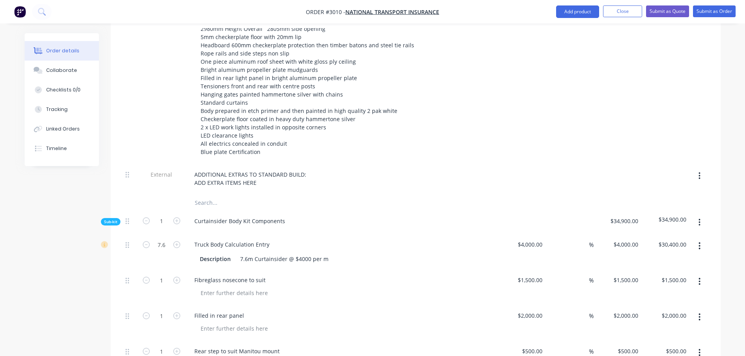
scroll to position [265, 0]
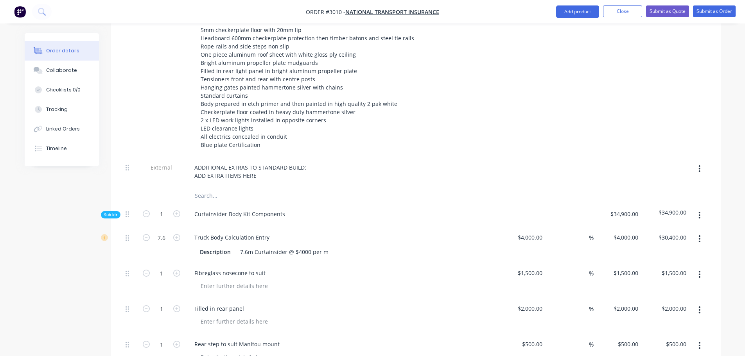
click at [698, 165] on button "button" at bounding box center [699, 169] width 18 height 14
click at [646, 203] on div "Delete" at bounding box center [672, 204] width 60 height 11
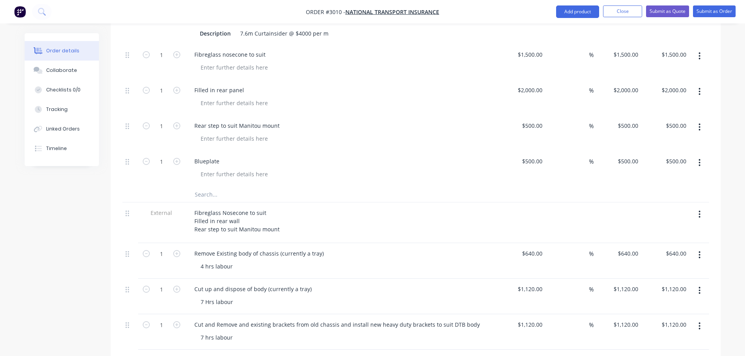
scroll to position [500, 0]
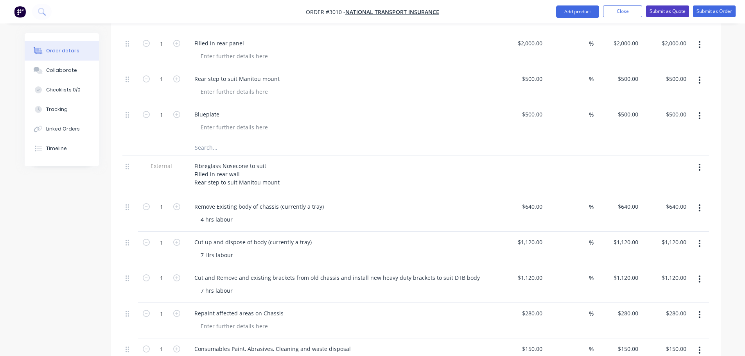
click at [661, 9] on button "Submit as Quote" at bounding box center [667, 11] width 43 height 12
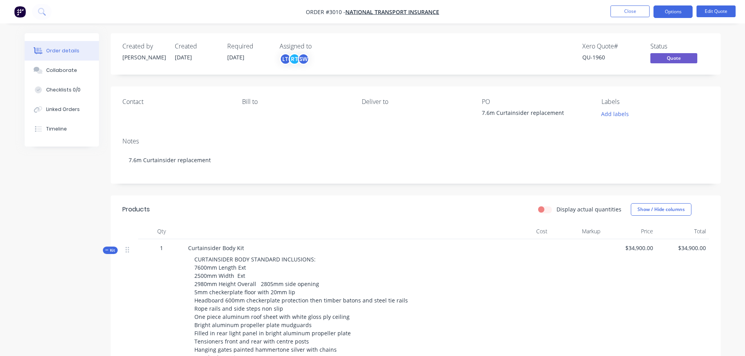
click at [130, 111] on div "Contact" at bounding box center [175, 109] width 107 height 22
click at [676, 10] on button "Options" at bounding box center [672, 11] width 39 height 13
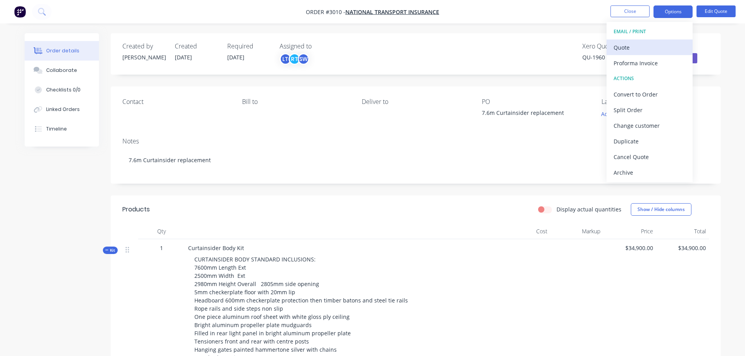
click at [623, 46] on div "Quote" at bounding box center [650, 47] width 72 height 11
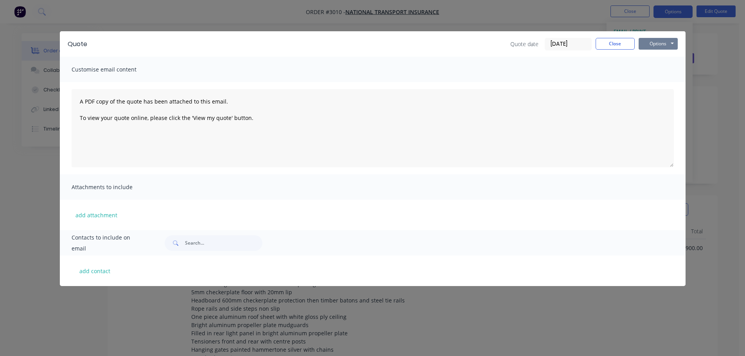
click at [654, 43] on button "Options" at bounding box center [658, 44] width 39 height 12
click at [654, 57] on button "Preview" at bounding box center [664, 57] width 50 height 13
click at [618, 43] on button "Close" at bounding box center [615, 44] width 39 height 12
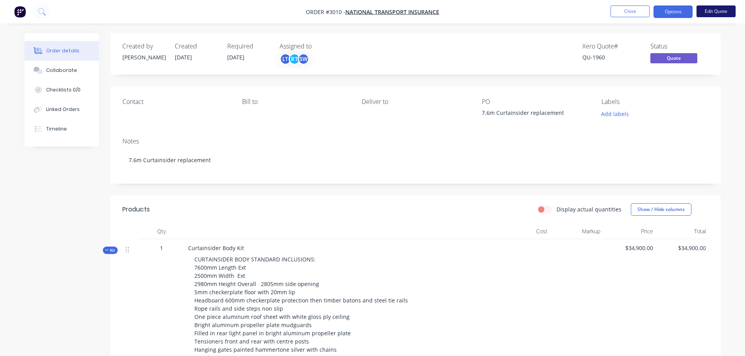
click at [716, 9] on button "Edit Quote" at bounding box center [715, 11] width 39 height 12
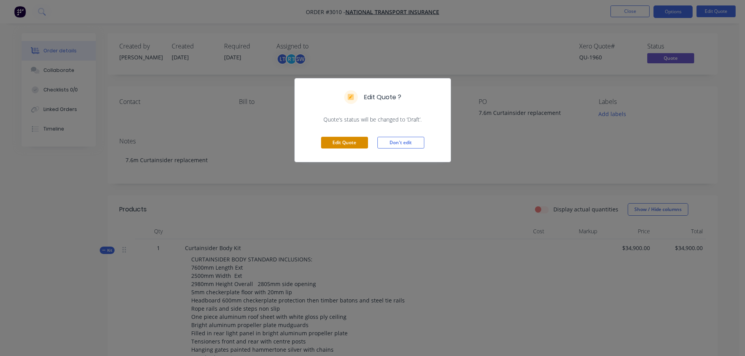
click at [332, 139] on button "Edit Quote" at bounding box center [344, 143] width 47 height 12
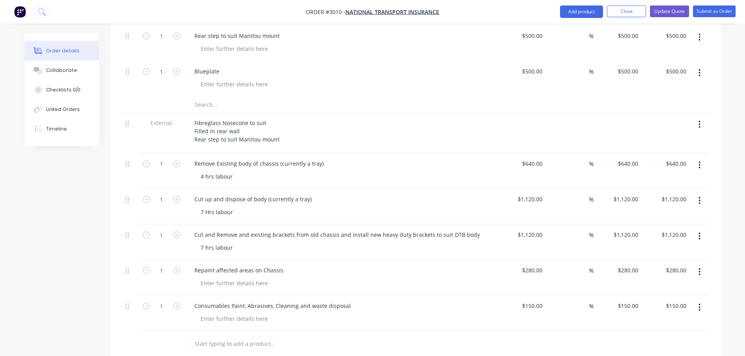
scroll to position [547, 0]
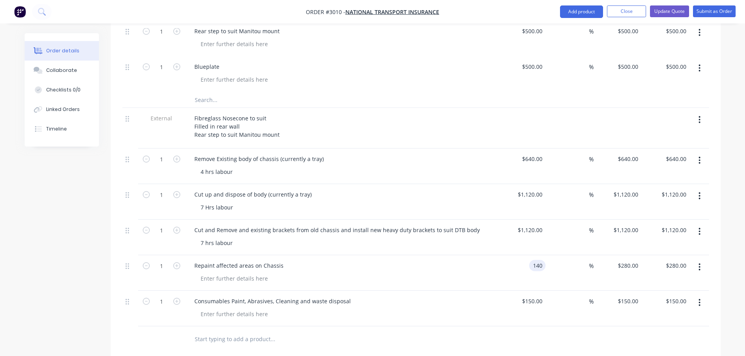
type input "$140.00"
click at [476, 269] on div "Repaint affected areas on Chassis" at bounding box center [341, 265] width 307 height 11
type input "1120"
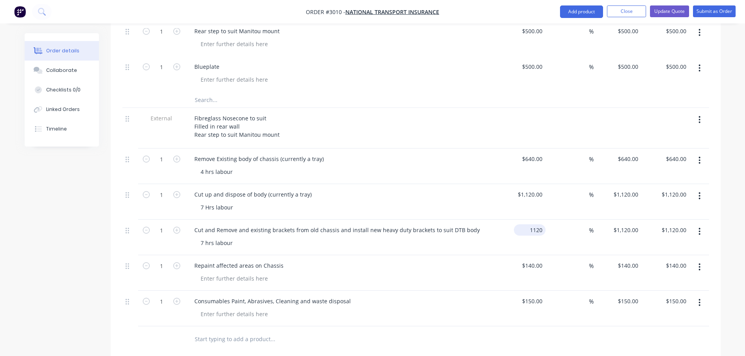
click at [535, 232] on input "1120" at bounding box center [531, 229] width 29 height 11
type input "640"
type input "$1,120.00"
click at [543, 160] on input "640" at bounding box center [533, 158] width 24 height 11
type input "$640.00"
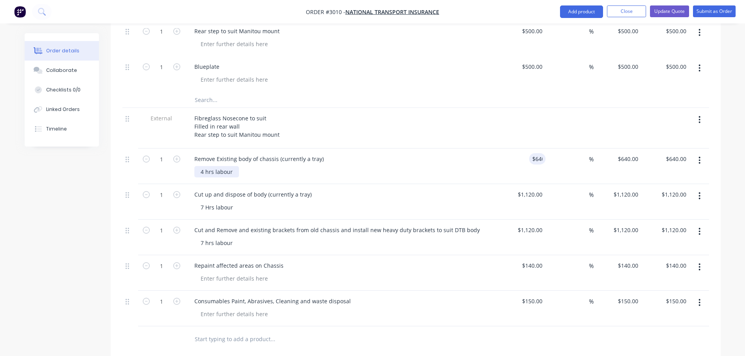
click at [204, 172] on div "4 hrs labour" at bounding box center [216, 171] width 45 height 11
click at [532, 160] on input "640" at bounding box center [538, 158] width 13 height 11
type input "$280.00"
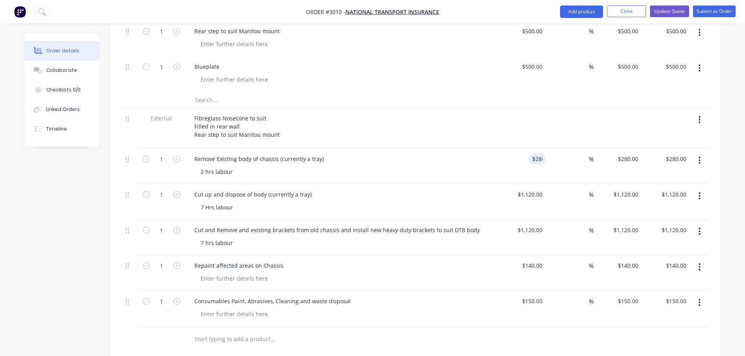
click at [398, 168] on div "2 hrs labour" at bounding box center [344, 171] width 300 height 11
drag, startPoint x: 543, startPoint y: 230, endPoint x: 523, endPoint y: 230, distance: 19.9
click at [523, 230] on div "1120 1120" at bounding box center [522, 238] width 48 height 36
click at [534, 230] on input "1120" at bounding box center [537, 229] width 16 height 11
type input "$1,260.00"
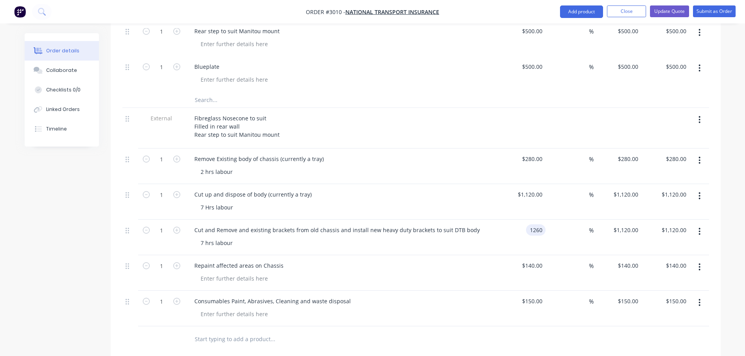
type input "$1,260.00"
click at [481, 249] on div "7 hrs labour" at bounding box center [344, 242] width 300 height 11
click at [529, 162] on div "280 $280.00" at bounding box center [522, 167] width 48 height 36
click at [543, 159] on input "280" at bounding box center [538, 158] width 13 height 11
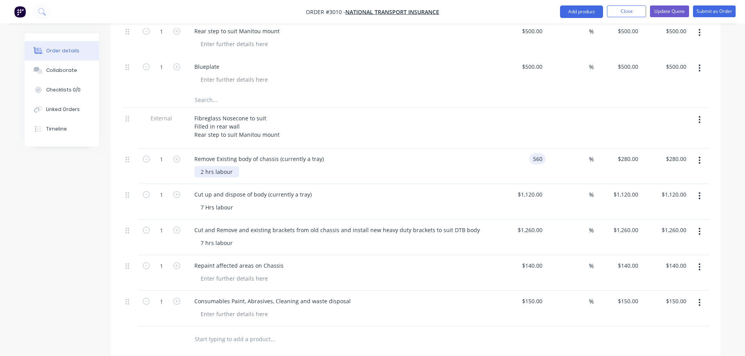
type input "$560.00"
click at [203, 171] on div "2 hrs labour" at bounding box center [216, 171] width 45 height 11
click at [203, 207] on div "7 Hrs labour" at bounding box center [216, 207] width 45 height 11
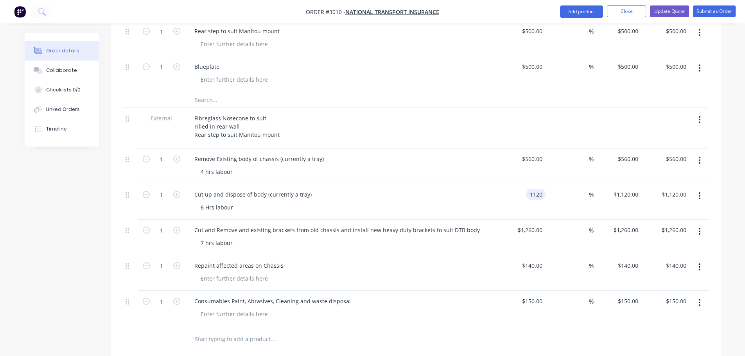
click at [524, 196] on div "1120 1120" at bounding box center [522, 202] width 48 height 36
type input "$840.00"
click at [481, 198] on div "Cut up and dispose of body (currently a tray)" at bounding box center [341, 194] width 307 height 11
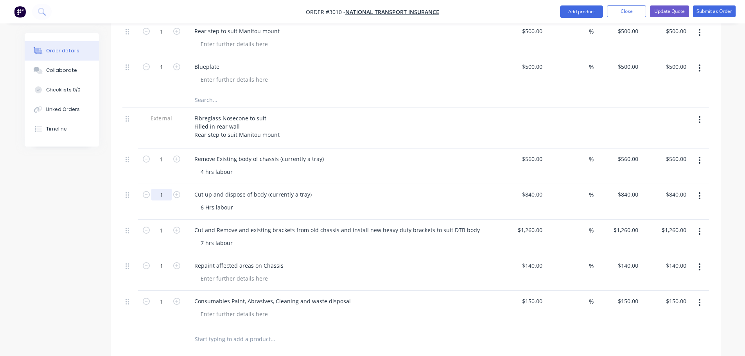
type input "6"
type input "840"
type input "$5,040.00"
click at [532, 197] on div "840 840" at bounding box center [537, 194] width 16 height 11
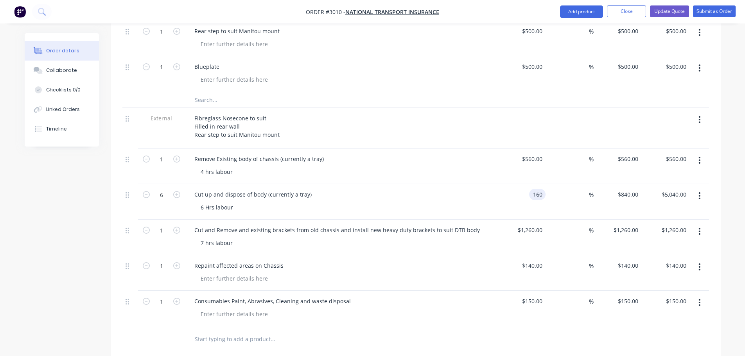
type input "$160.00"
type input "$960.00"
click at [481, 195] on div "Cut up and dispose of body (currently a tray)" at bounding box center [341, 194] width 307 height 11
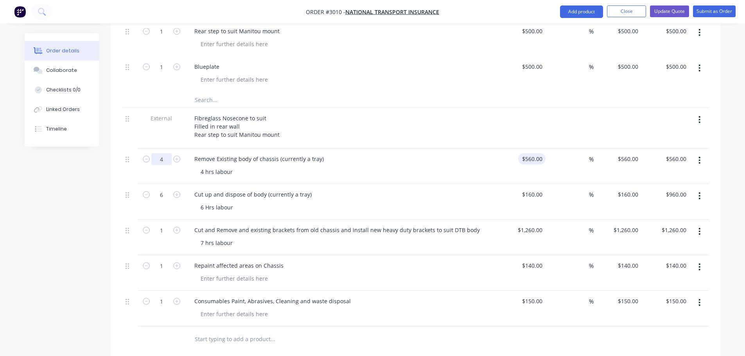
type input "4"
type input "560"
type input "$2,240.00"
click at [526, 160] on div "560 $560.00" at bounding box center [522, 167] width 48 height 36
type input "$160.00"
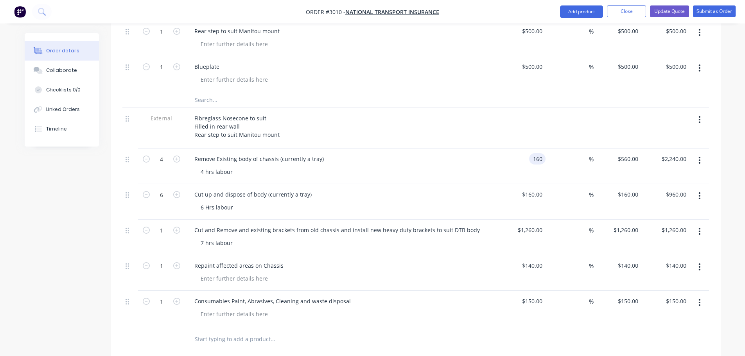
type input "$160.00"
type input "$640.00"
click at [478, 163] on div "Remove Existing body of chassis (currently a tray)" at bounding box center [341, 158] width 307 height 11
type input "7"
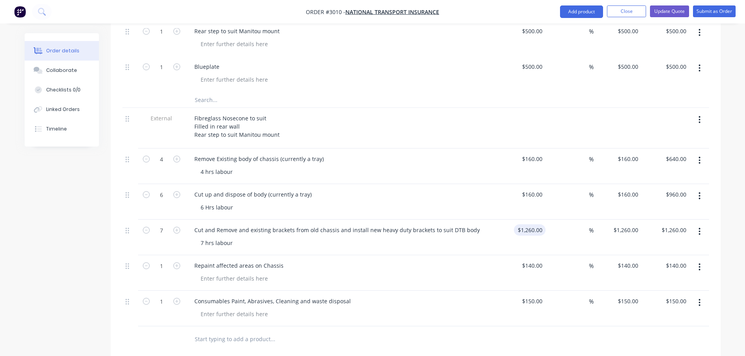
type input "1260"
type input "$8,820.00"
click at [525, 231] on div "1260 1260" at bounding box center [522, 238] width 48 height 36
type input "$160.00"
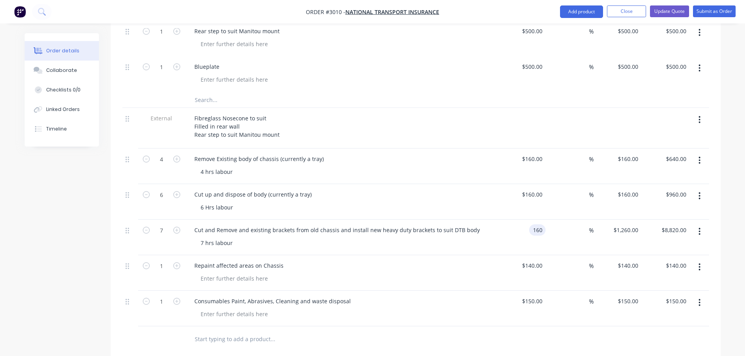
type input "$1,120.00"
click at [325, 262] on div "Repaint affected areas on Chassis" at bounding box center [341, 265] width 307 height 11
click at [532, 265] on div "140 $140.00" at bounding box center [531, 265] width 27 height 11
type input "$160.00"
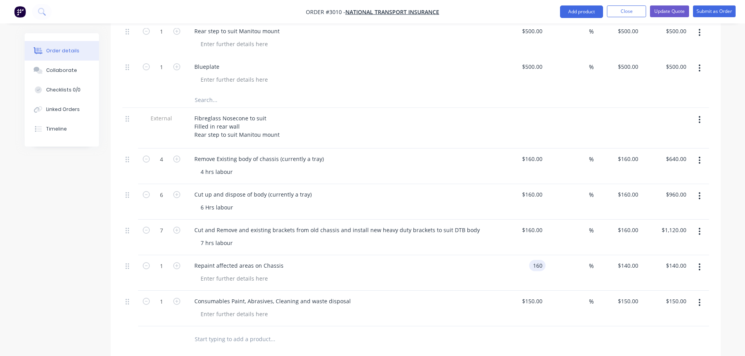
type input "$160.00"
click at [416, 277] on div at bounding box center [344, 278] width 300 height 11
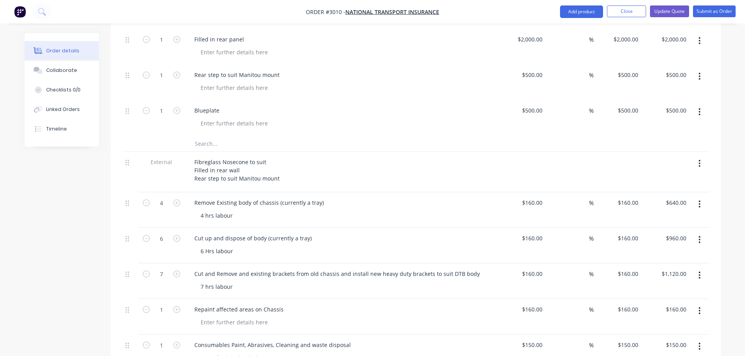
scroll to position [391, 0]
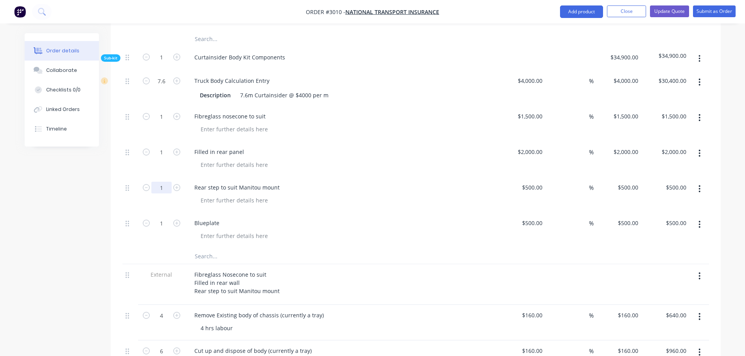
click at [163, 87] on input "1" at bounding box center [161, 81] width 20 height 12
type input "2"
type input "500"
type input "$1,000.00"
click at [520, 187] on div "500 $500.00" at bounding box center [522, 195] width 48 height 36
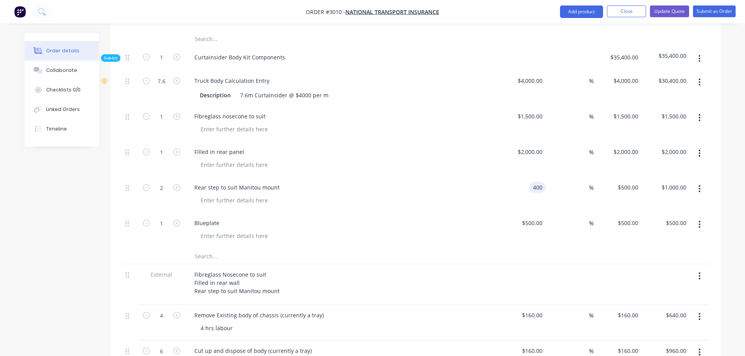
type input "$400.00"
type input "$800.00"
click at [431, 206] on div at bounding box center [344, 200] width 300 height 11
click at [162, 87] on input "2" at bounding box center [161, 81] width 20 height 12
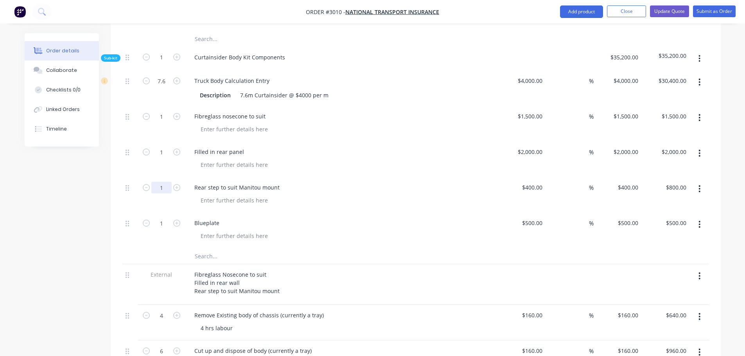
type input "1"
type input "$400.00"
click at [350, 193] on div "Rear step to suit Manitou mount" at bounding box center [341, 187] width 307 height 11
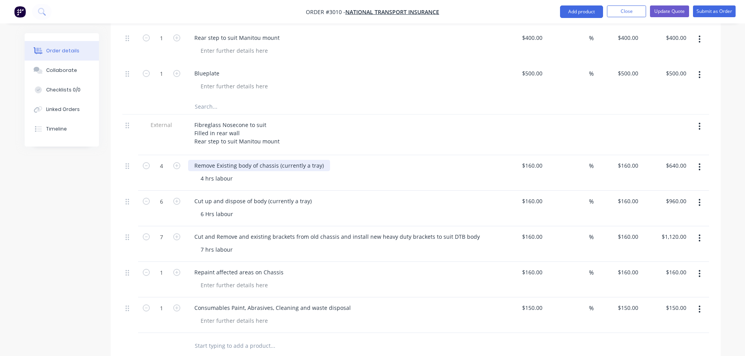
scroll to position [547, 0]
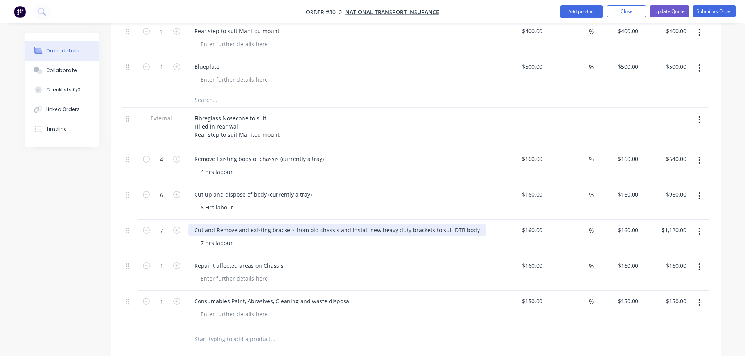
click at [247, 230] on div "Cut and Remove and existing brackets from old chassis and install new heavy dut…" at bounding box center [337, 229] width 298 height 11
click at [529, 302] on div "150 $150.00" at bounding box center [531, 301] width 27 height 11
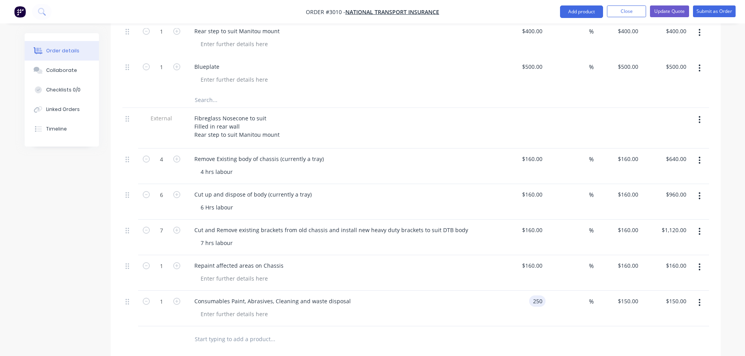
type input "$250.00"
click at [391, 300] on div "Consumables Paint, Abrasives, Cleaning and waste disposal" at bounding box center [341, 301] width 307 height 11
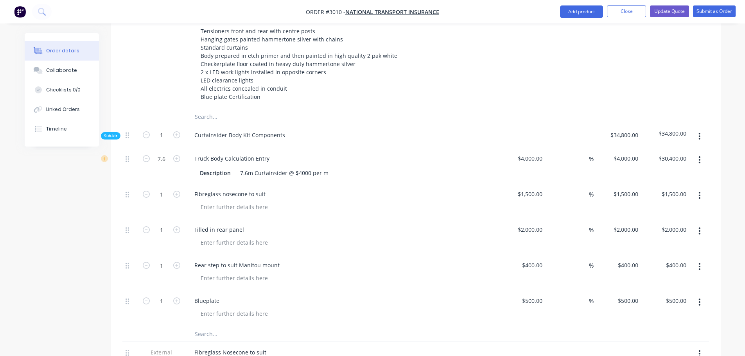
scroll to position [312, 0]
click at [530, 156] on input "4000" at bounding box center [531, 159] width 29 height 11
type input "$4,050.00"
type input "$30,780.00"
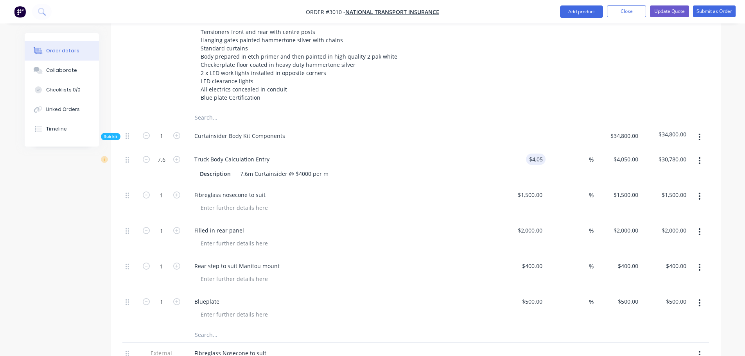
click at [463, 187] on div "Fibreglass nosecone to suit" at bounding box center [341, 203] width 313 height 36
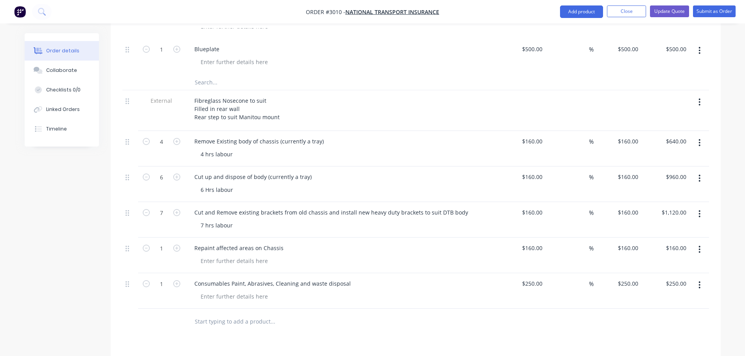
scroll to position [547, 0]
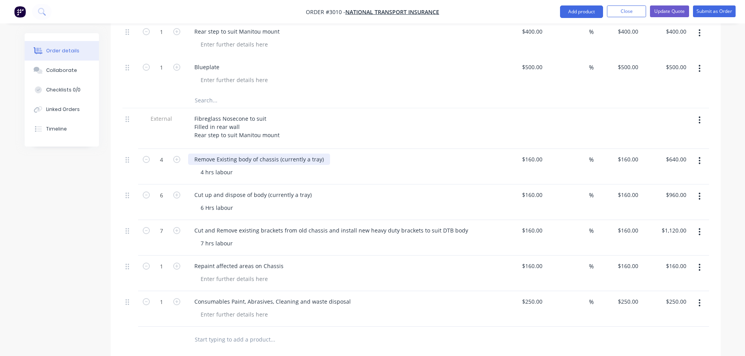
click at [257, 158] on div "Remove Existing body of chassis (currently a tray)" at bounding box center [259, 159] width 142 height 11
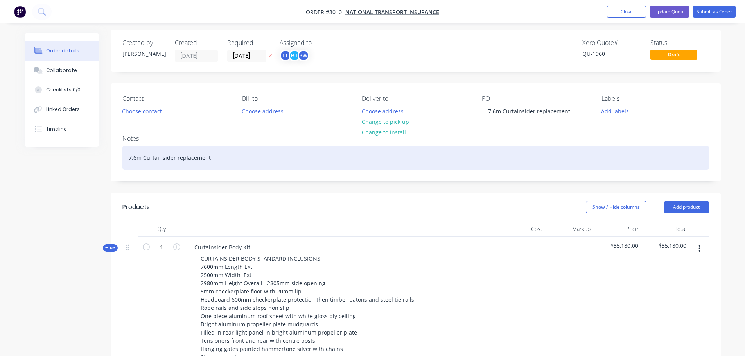
scroll to position [0, 0]
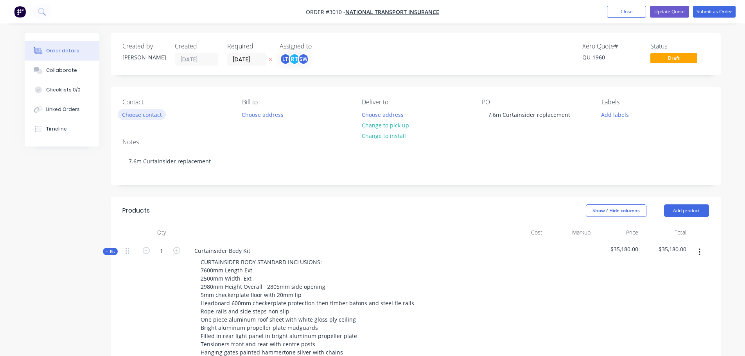
click at [138, 115] on button "Choose contact" at bounding box center [142, 114] width 48 height 11
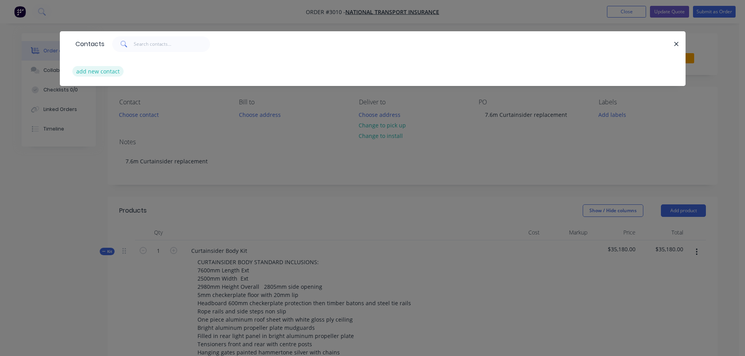
click at [109, 70] on button "add new contact" at bounding box center [98, 71] width 52 height 11
select select "AU"
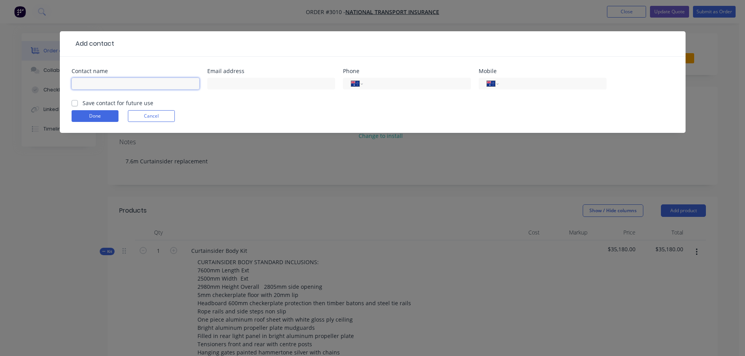
click at [102, 85] on input "text" at bounding box center [136, 84] width 128 height 12
type input "[PERSON_NAME]"
click at [83, 100] on label "Save contact for future use" at bounding box center [118, 103] width 71 height 8
click at [75, 100] on input "Save contact for future use" at bounding box center [75, 102] width 6 height 7
checkbox input "true"
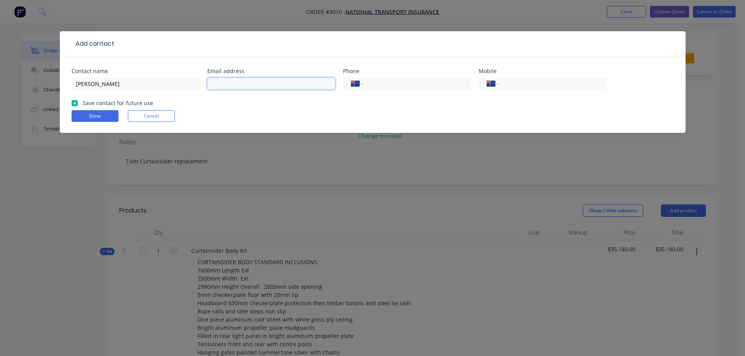
click at [220, 82] on input "text" at bounding box center [271, 84] width 128 height 12
paste input "[EMAIL_ADDRESS][DOMAIN_NAME]"
type input "[EMAIL_ADDRESS][DOMAIN_NAME]"
click at [518, 82] on input "tel" at bounding box center [551, 83] width 94 height 9
paste input "0458 493 205"
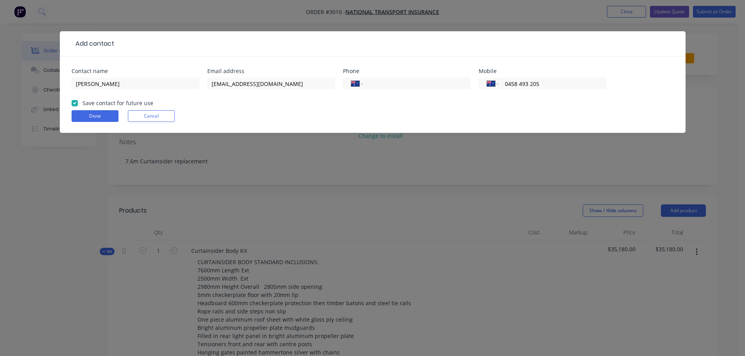
type input "0458 493 205"
click at [256, 112] on div "Done Cancel" at bounding box center [373, 116] width 602 height 12
click at [97, 114] on button "Done" at bounding box center [95, 116] width 47 height 12
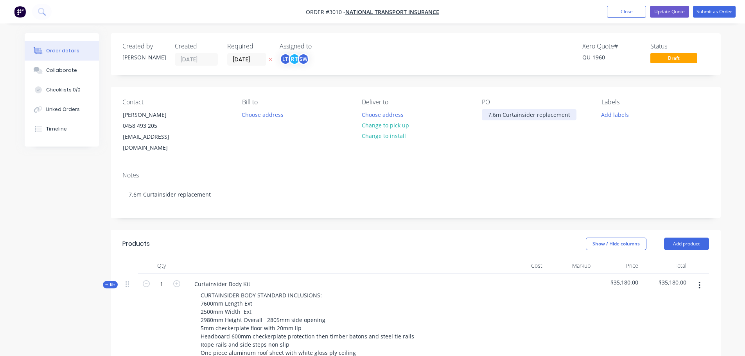
click at [570, 114] on div "7.6m Curtainsider replacement" at bounding box center [529, 114] width 95 height 11
click at [490, 122] on div "7.6m Curtainsider replacement claim 537836 - 460782" at bounding box center [529, 119] width 95 height 20
click at [504, 122] on div "7.6m Curtainsider replacement Claim 537836 - 460782" at bounding box center [529, 119] width 95 height 20
click at [559, 122] on div "7.6m Curtainsider replacement Claim no 537836 - 460782" at bounding box center [529, 119] width 95 height 20
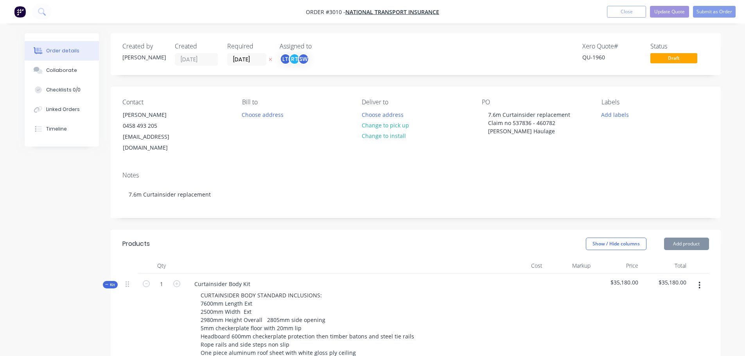
click at [514, 172] on div "Notes" at bounding box center [415, 175] width 587 height 7
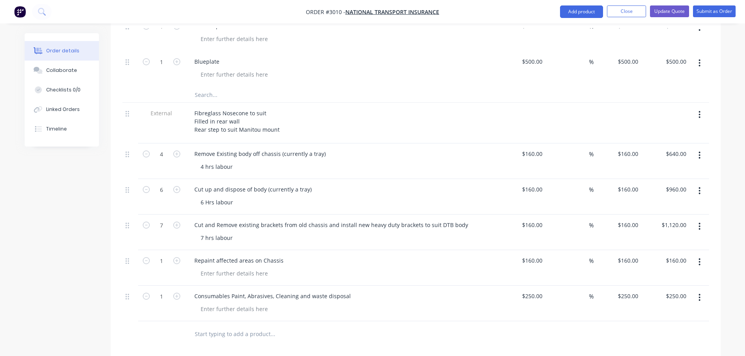
scroll to position [547, 0]
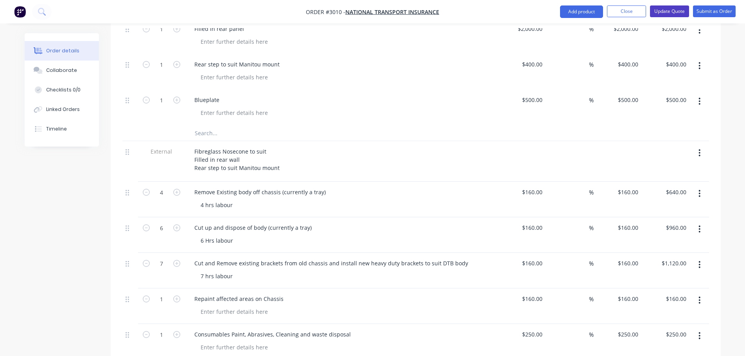
click at [670, 11] on button "Update Quote" at bounding box center [669, 11] width 39 height 12
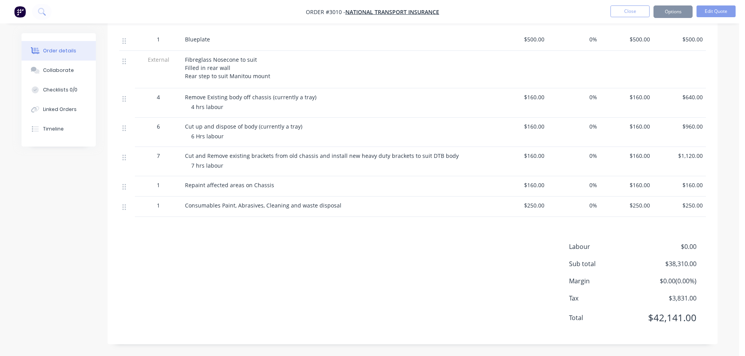
scroll to position [0, 0]
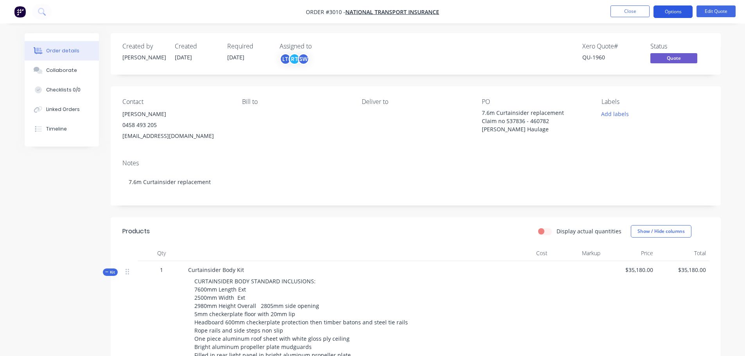
click at [666, 8] on button "Options" at bounding box center [672, 11] width 39 height 13
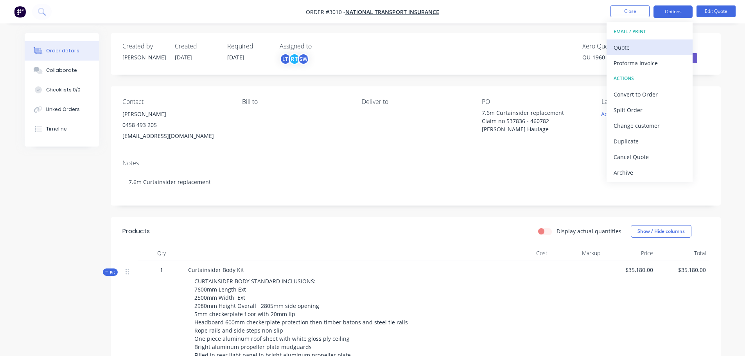
click at [626, 47] on div "Quote" at bounding box center [650, 47] width 72 height 11
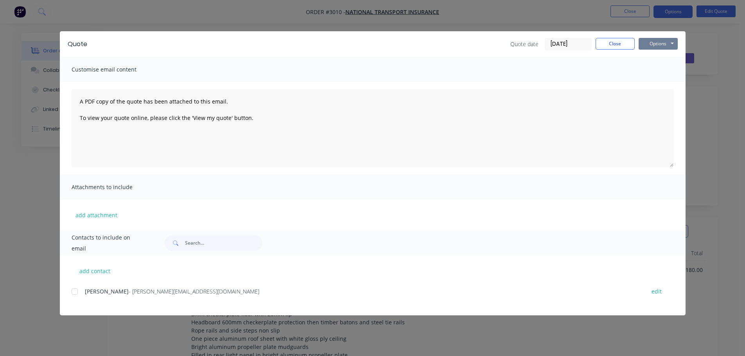
click at [651, 42] on button "Options" at bounding box center [658, 44] width 39 height 12
click at [655, 55] on button "Preview" at bounding box center [664, 57] width 50 height 13
click at [73, 291] on div at bounding box center [75, 292] width 16 height 16
click at [615, 42] on button "Close" at bounding box center [615, 44] width 39 height 12
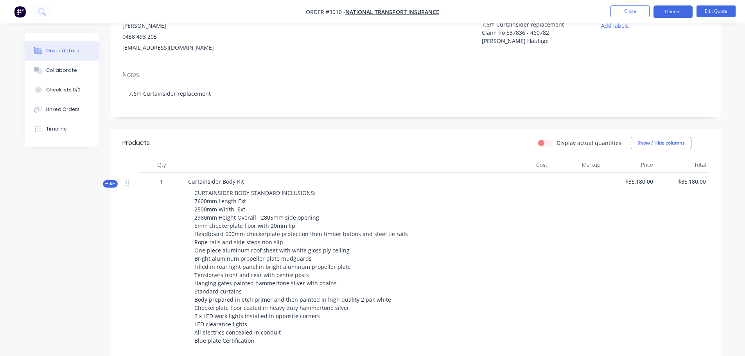
scroll to position [117, 0]
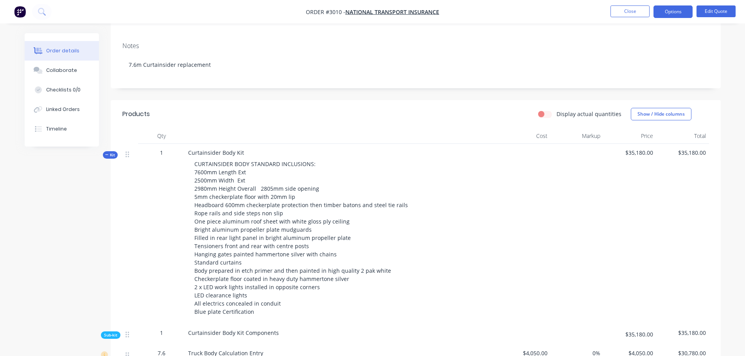
click at [289, 221] on span "CURTAINSIDER BODY STANDARD INCLUSIONS: 7600mm Length Ext 2500mm Width Ext 2980m…" at bounding box center [301, 237] width 214 height 155
click at [716, 8] on button "Edit Quote" at bounding box center [715, 11] width 39 height 12
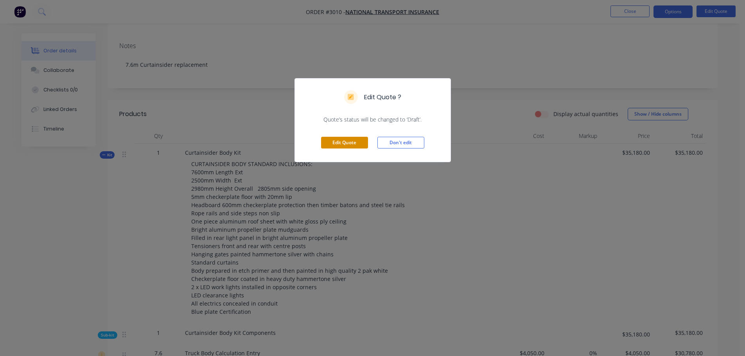
click at [336, 141] on button "Edit Quote" at bounding box center [344, 143] width 47 height 12
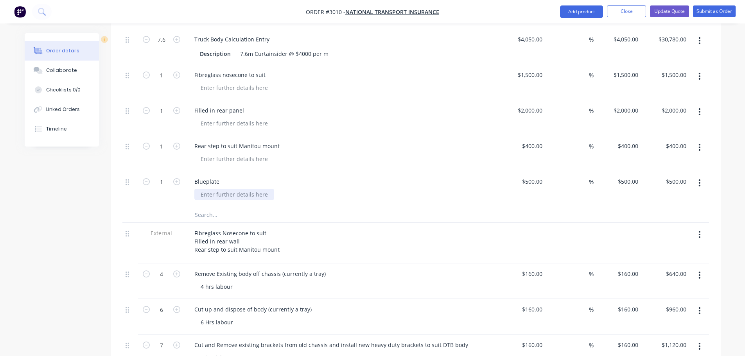
scroll to position [508, 0]
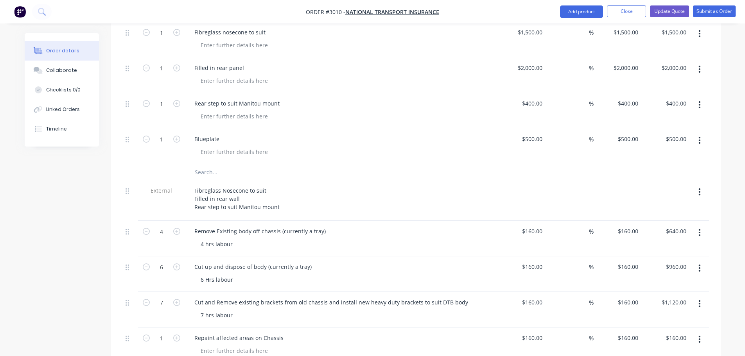
click at [198, 164] on input "text" at bounding box center [272, 172] width 156 height 16
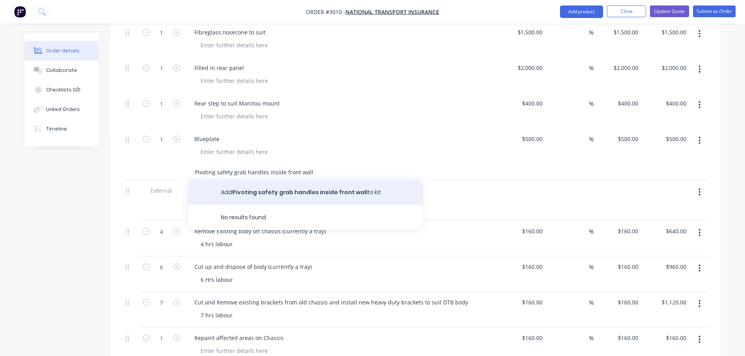
type input "Pivoting safety grab handles inside front wall"
click at [267, 180] on button "Add Pivoting safety grab handles inside front wall to kit" at bounding box center [305, 192] width 235 height 25
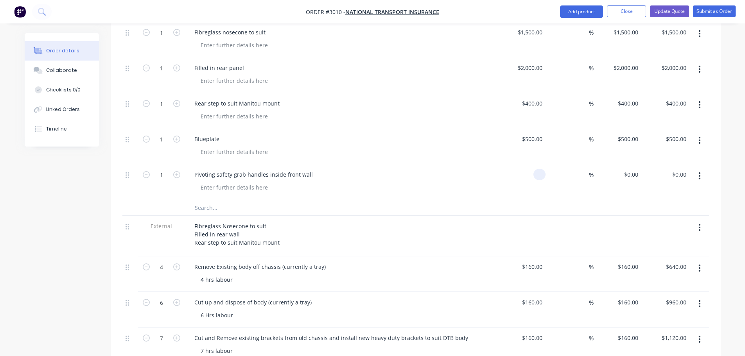
click at [535, 169] on div at bounding box center [539, 174] width 12 height 11
type input "$200.00"
click at [313, 188] on div "Pivoting safety grab handles inside front wall" at bounding box center [341, 182] width 313 height 36
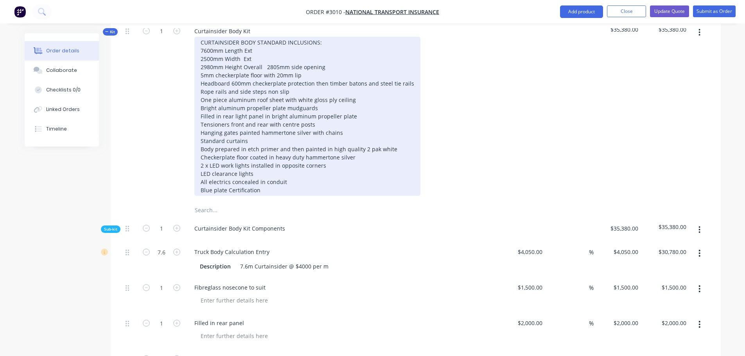
scroll to position [235, 0]
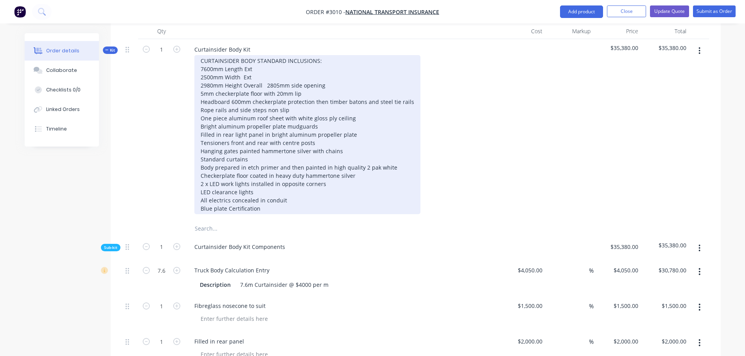
click at [251, 150] on div "CURTAINSIDER BODY STANDARD INCLUSIONS: 7600mm Length Ext 2500mm Width Ext 2980m…" at bounding box center [307, 134] width 226 height 159
click at [248, 149] on div "CURTAINSIDER BODY STANDARD INCLUSIONS: 7600mm Length Ext 2500mm Width Ext 2980m…" at bounding box center [307, 134] width 226 height 159
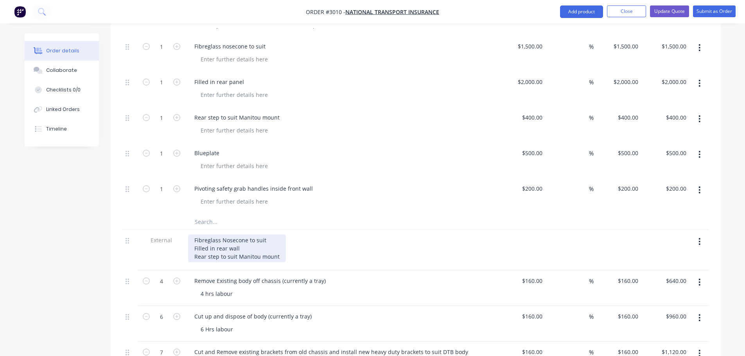
scroll to position [508, 0]
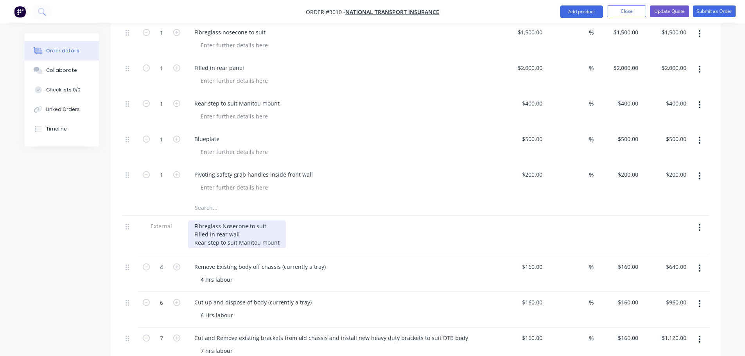
click at [280, 232] on div "Fibreglass Nosecone to suit Filled in rear wall Rear step to suit Manitou mount" at bounding box center [237, 235] width 98 height 28
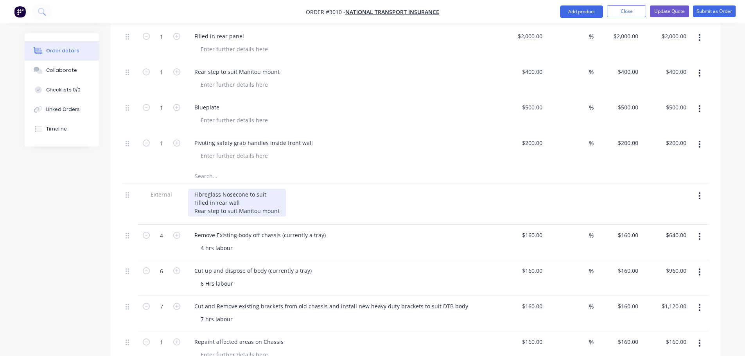
scroll to position [547, 0]
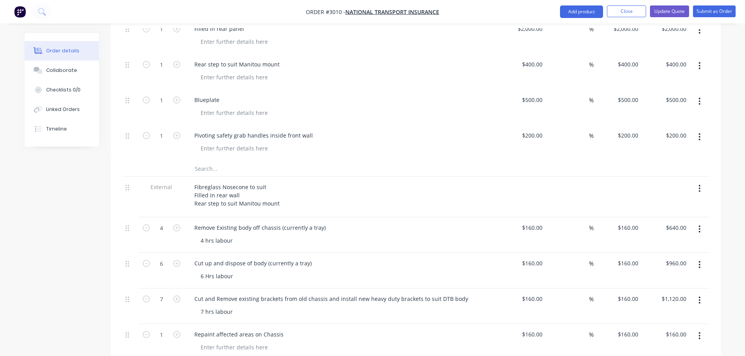
click at [208, 161] on input "text" at bounding box center [272, 169] width 156 height 16
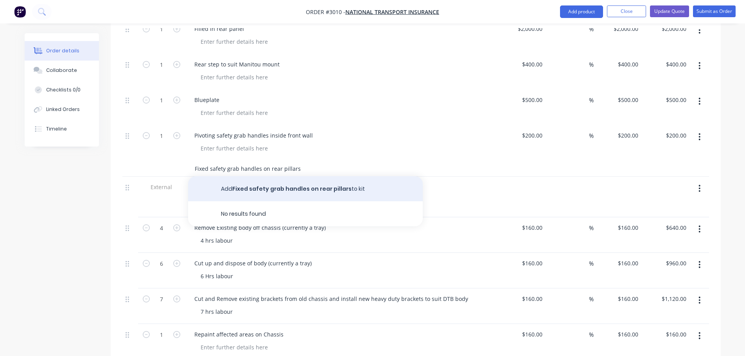
type input "Fixed safety grab handles on rear pillars"
click at [287, 179] on button "Add Fixed safety grab handles on rear pillars to kit" at bounding box center [305, 188] width 235 height 25
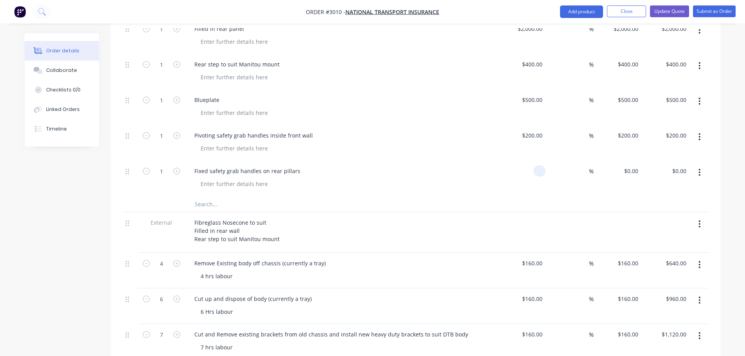
click at [536, 165] on div at bounding box center [539, 170] width 12 height 11
type input "$200.00"
click at [478, 196] on div at bounding box center [415, 204] width 587 height 16
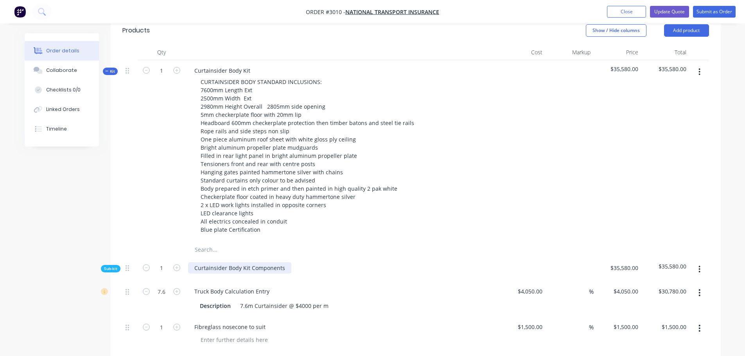
scroll to position [196, 0]
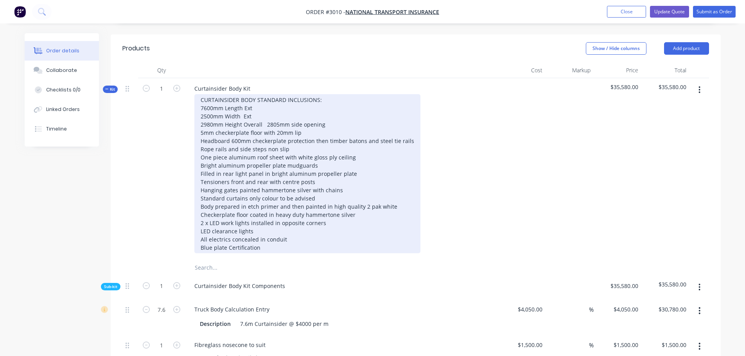
click at [209, 212] on div "CURTAINSIDER BODY STANDARD INCLUSIONS: 7600mm Length Ext 2500mm Width Ext 2980m…" at bounding box center [307, 173] width 226 height 159
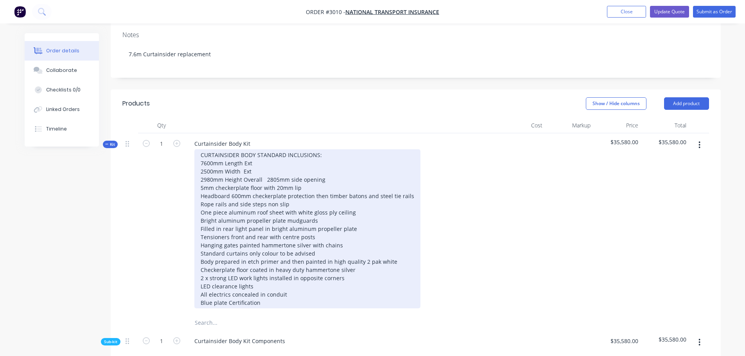
scroll to position [156, 0]
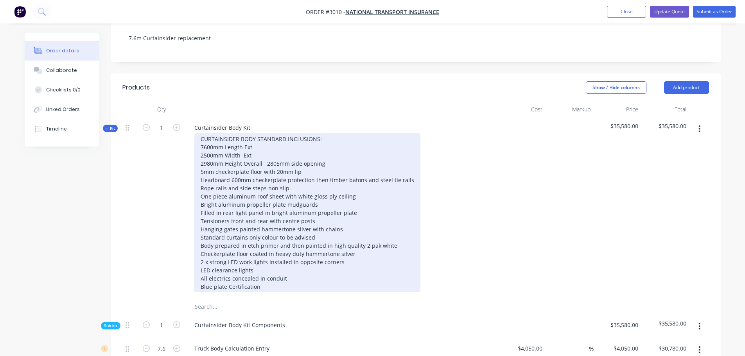
click at [339, 218] on div "CURTAINSIDER BODY STANDARD INCLUSIONS: 7600mm Length Ext 2500mm Width Ext 2980m…" at bounding box center [307, 212] width 226 height 159
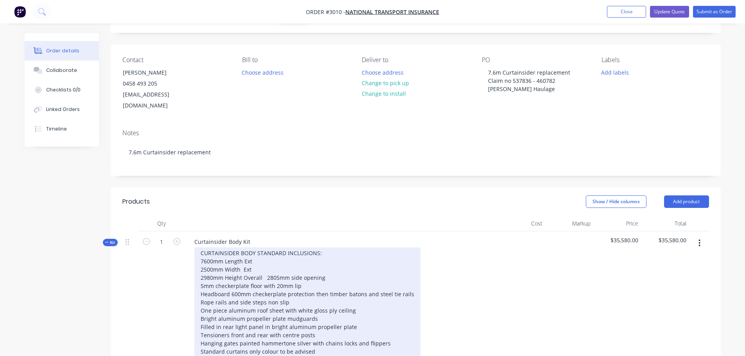
scroll to position [39, 0]
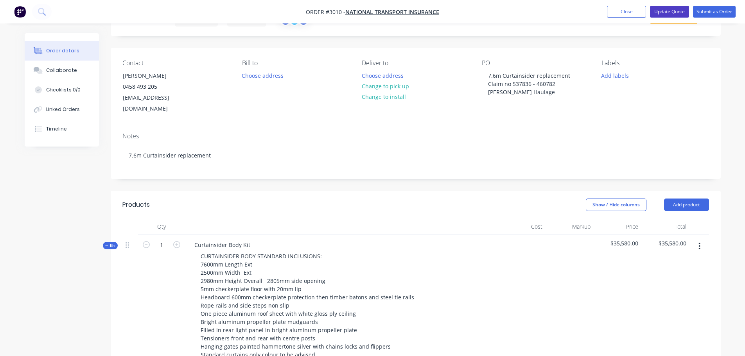
click at [673, 11] on button "Update Quote" at bounding box center [669, 12] width 39 height 12
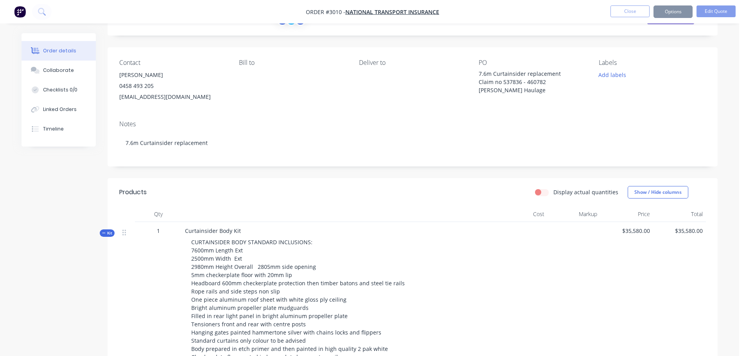
scroll to position [0, 0]
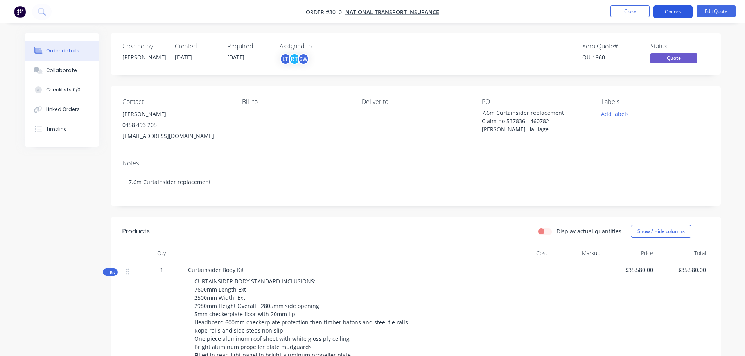
click at [682, 11] on button "Options" at bounding box center [672, 11] width 39 height 13
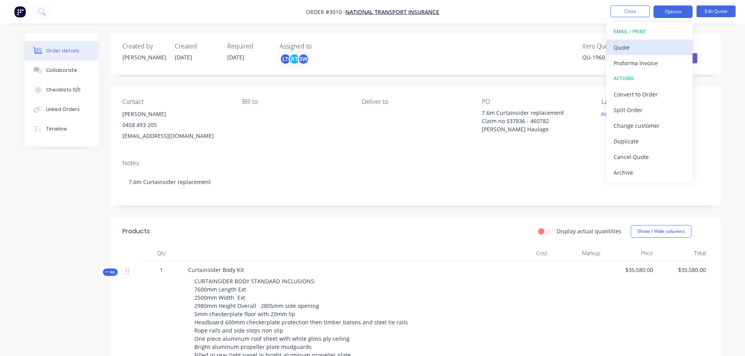
click at [621, 50] on div "Quote" at bounding box center [650, 47] width 72 height 11
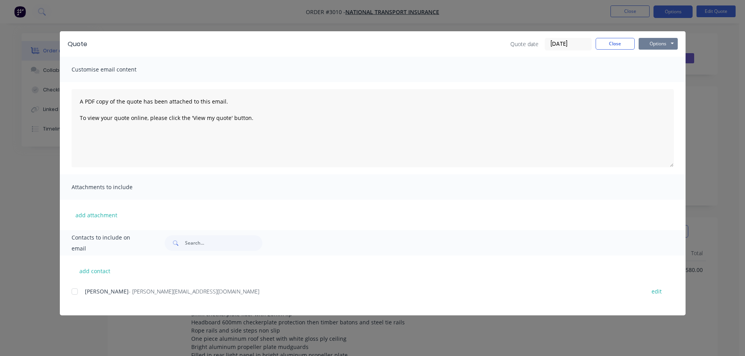
click at [652, 41] on button "Options" at bounding box center [658, 44] width 39 height 12
click at [651, 57] on button "Preview" at bounding box center [664, 57] width 50 height 13
click at [72, 291] on div at bounding box center [75, 292] width 16 height 16
click at [662, 41] on button "Options" at bounding box center [658, 44] width 39 height 12
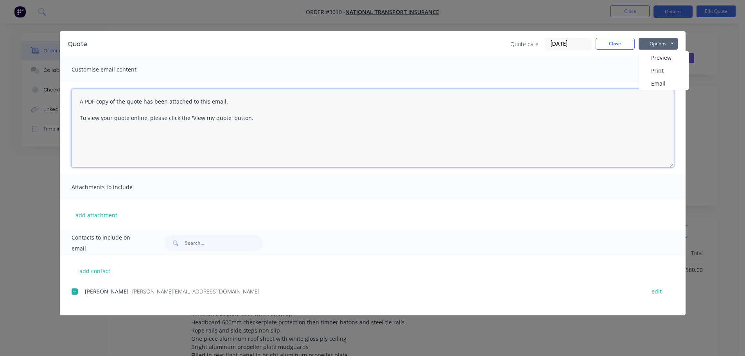
click at [80, 100] on textarea "A PDF copy of the quote has been attached to this email. To view your quote onl…" at bounding box center [373, 128] width 602 height 78
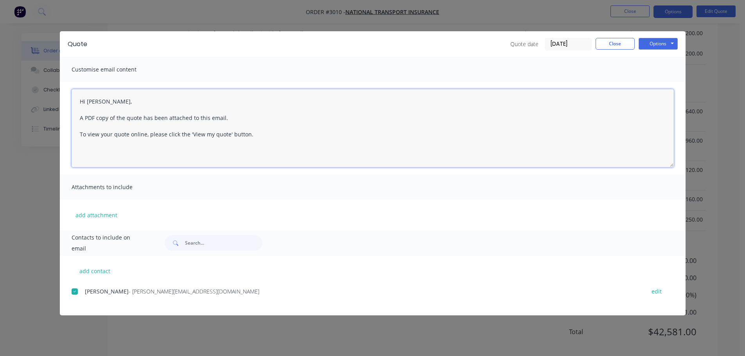
scroll to position [566, 0]
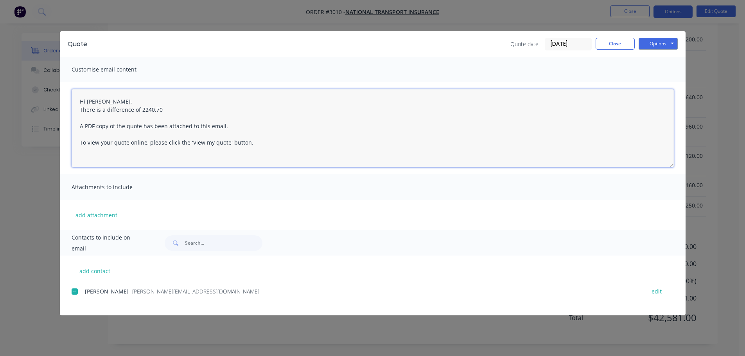
click at [141, 108] on textarea "Hi [PERSON_NAME], There is a difference of 2240.70 A PDF copy of the quote has …" at bounding box center [373, 128] width 602 height 78
click at [170, 108] on textarea "Hi [PERSON_NAME], There is a difference of $2240.70 A PDF copy of the quote has…" at bounding box center [373, 128] width 602 height 78
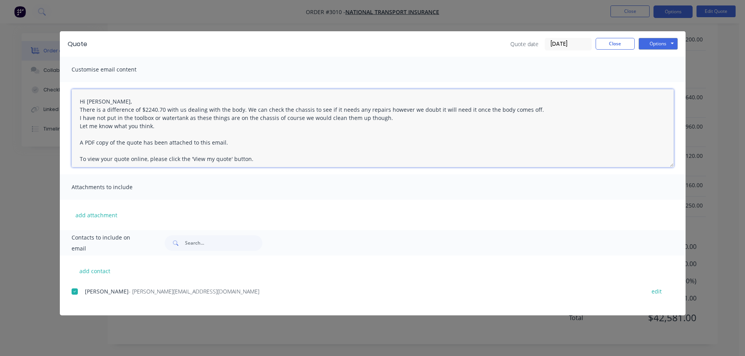
click at [80, 125] on textarea "Hi [PERSON_NAME], There is a difference of $2240.70 with us dealing with the bo…" at bounding box center [373, 128] width 602 height 78
click at [176, 128] on textarea "Hi [PERSON_NAME], There is a difference of $2240.70 with us dealing with the bo…" at bounding box center [373, 128] width 602 height 78
type textarea "Hi [PERSON_NAME], There is a difference of $2240.70 with us dealing with the bo…"
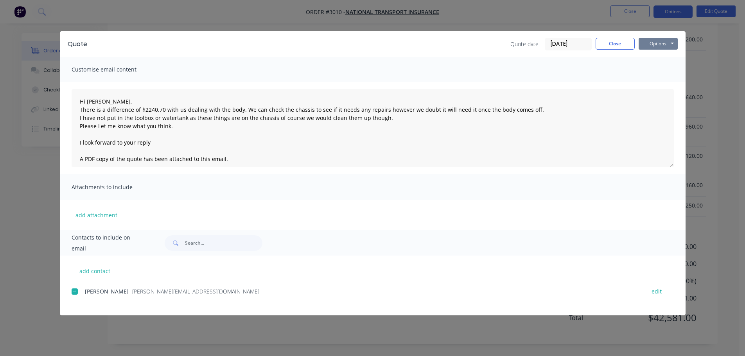
click at [672, 43] on button "Options" at bounding box center [658, 44] width 39 height 12
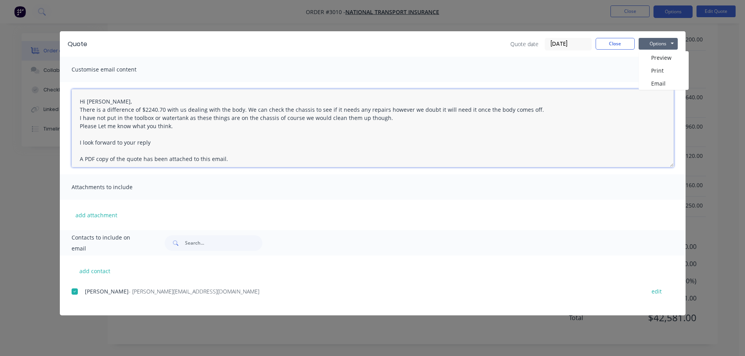
click at [180, 127] on textarea "Hi [PERSON_NAME], There is a difference of $2240.70 with us dealing with the bo…" at bounding box center [373, 128] width 602 height 78
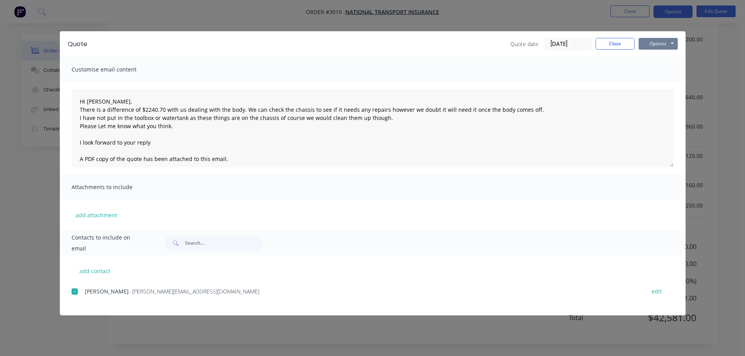
click at [658, 42] on button "Options" at bounding box center [658, 44] width 39 height 12
click at [658, 82] on button "Email" at bounding box center [664, 83] width 50 height 13
